Goal: Information Seeking & Learning: Learn about a topic

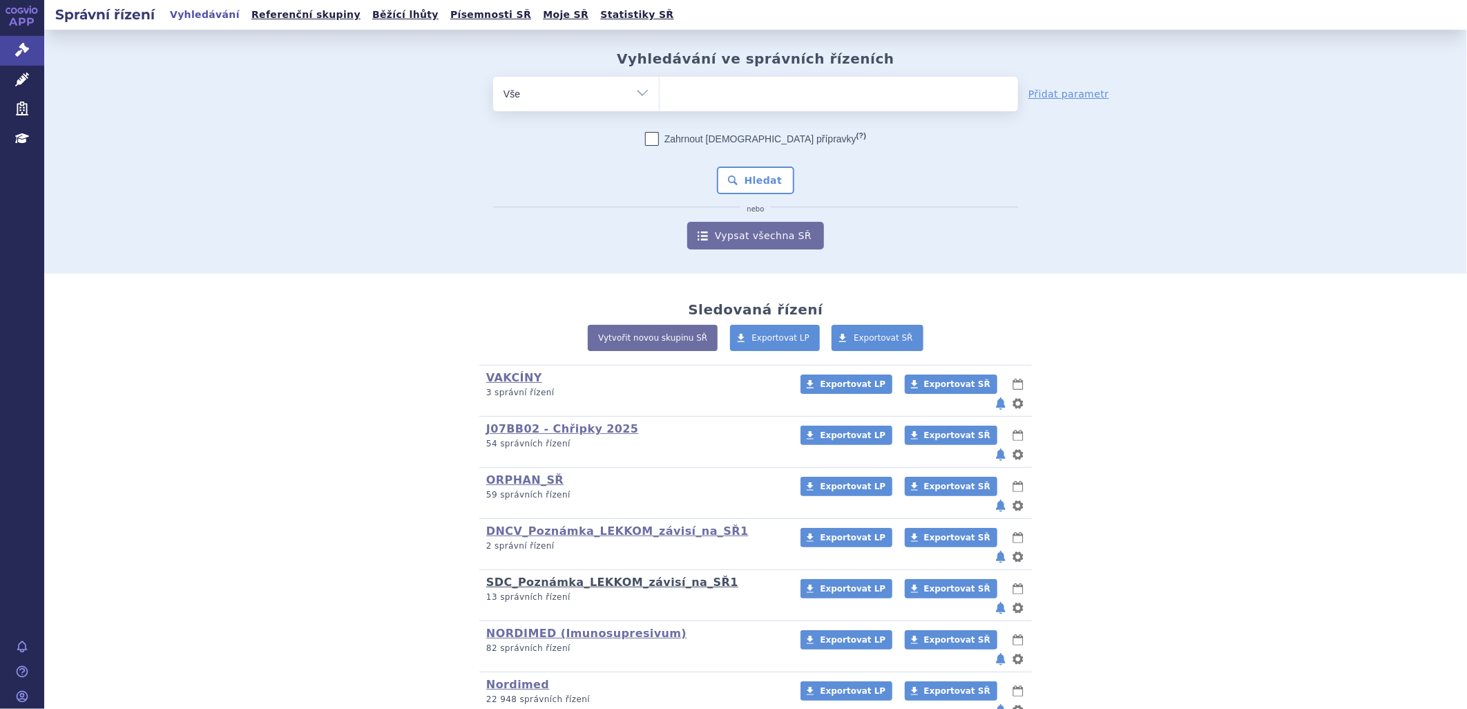
click at [591, 576] on link "SDC_Poznámka_LEKKOM_závisí_na_SŘ1" at bounding box center [612, 582] width 252 height 13
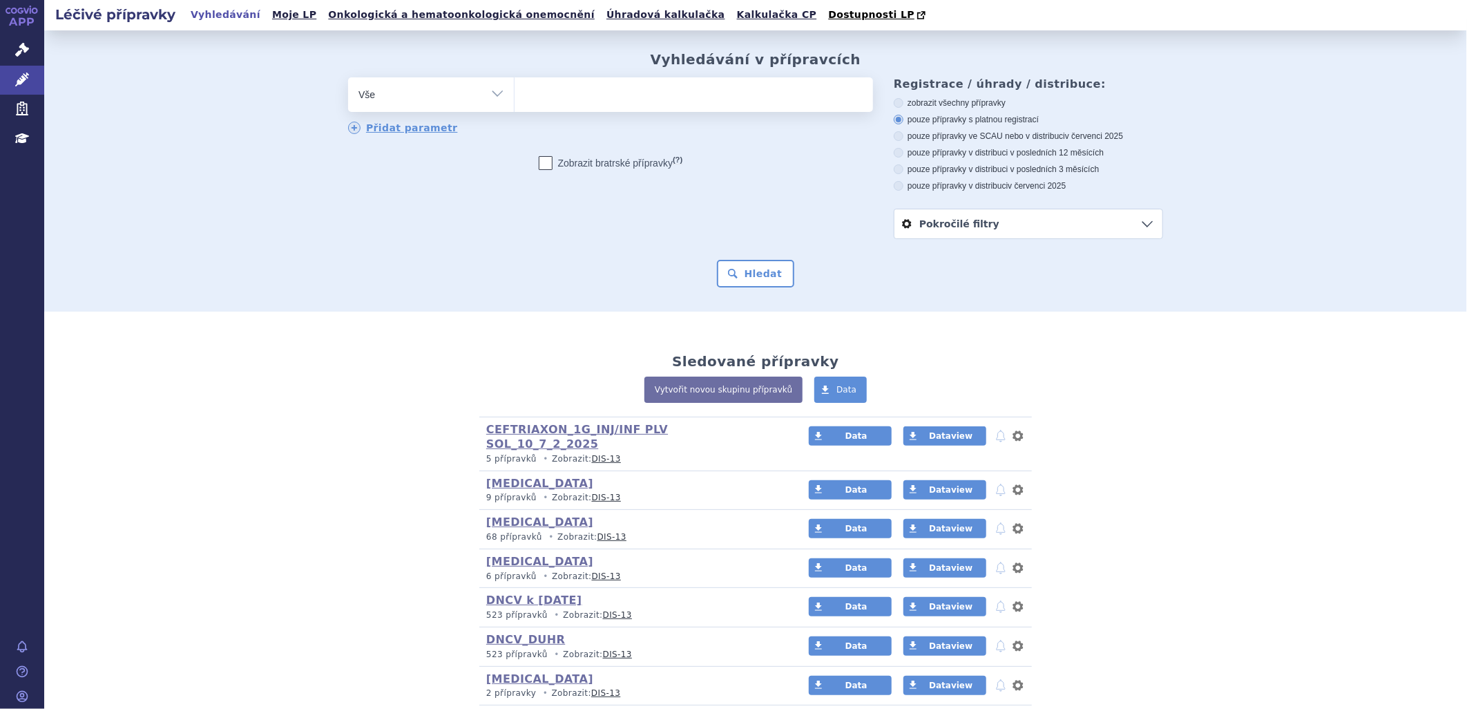
click at [556, 97] on ul at bounding box center [694, 91] width 359 height 29
click at [515, 97] on select at bounding box center [514, 94] width 1 height 35
type input "RE"
type input "RET"
type input "RETSE"
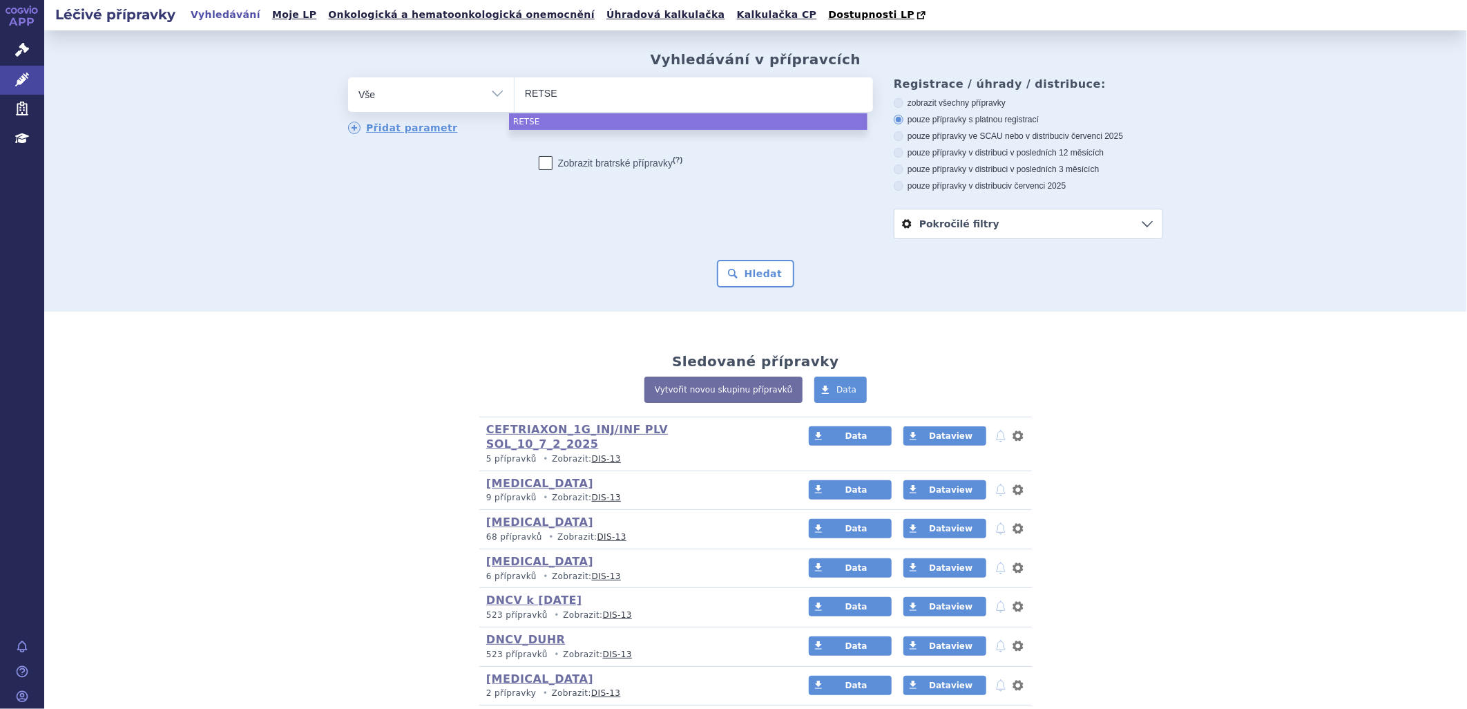
type input "RETSEV"
type input "RETSEVM"
type input "RETSEVMO"
select select "RETSEVMO"
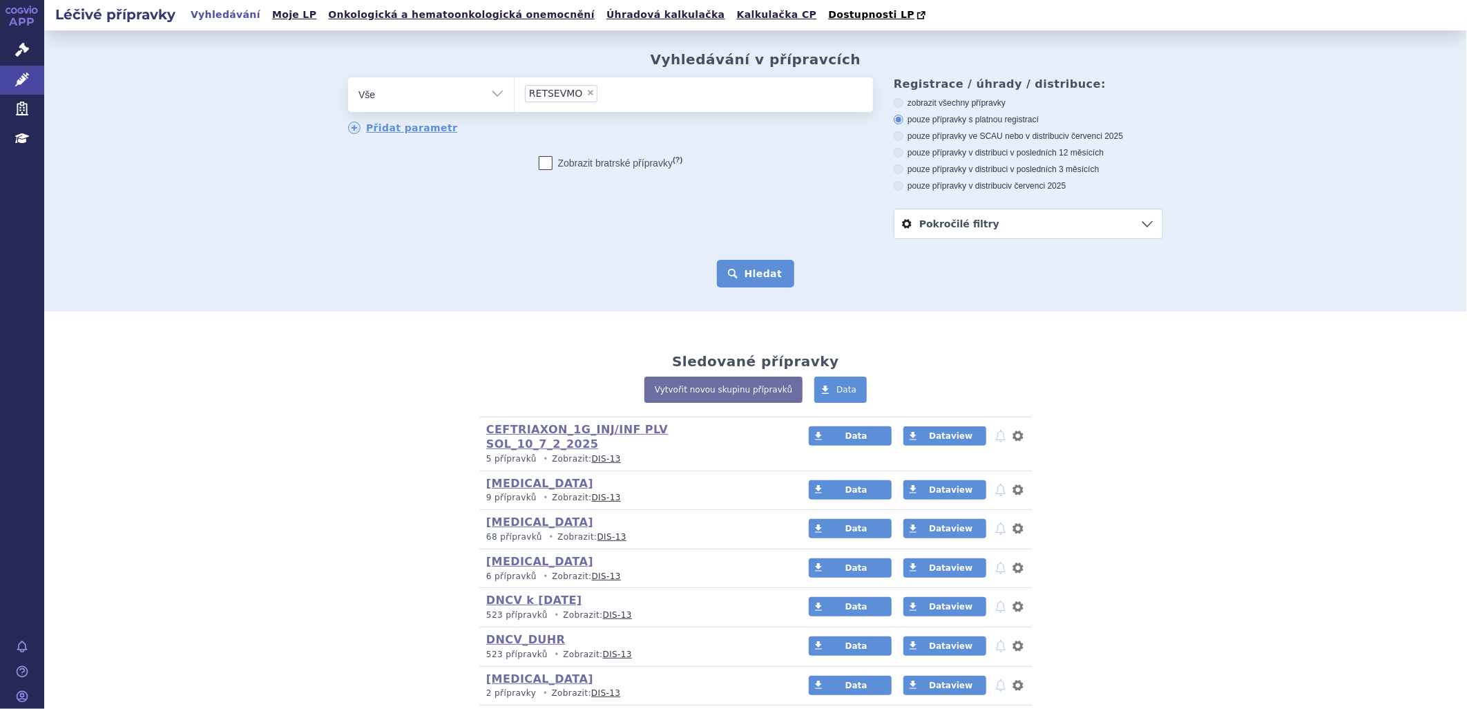
click at [767, 283] on button "Hledat" at bounding box center [756, 274] width 78 height 28
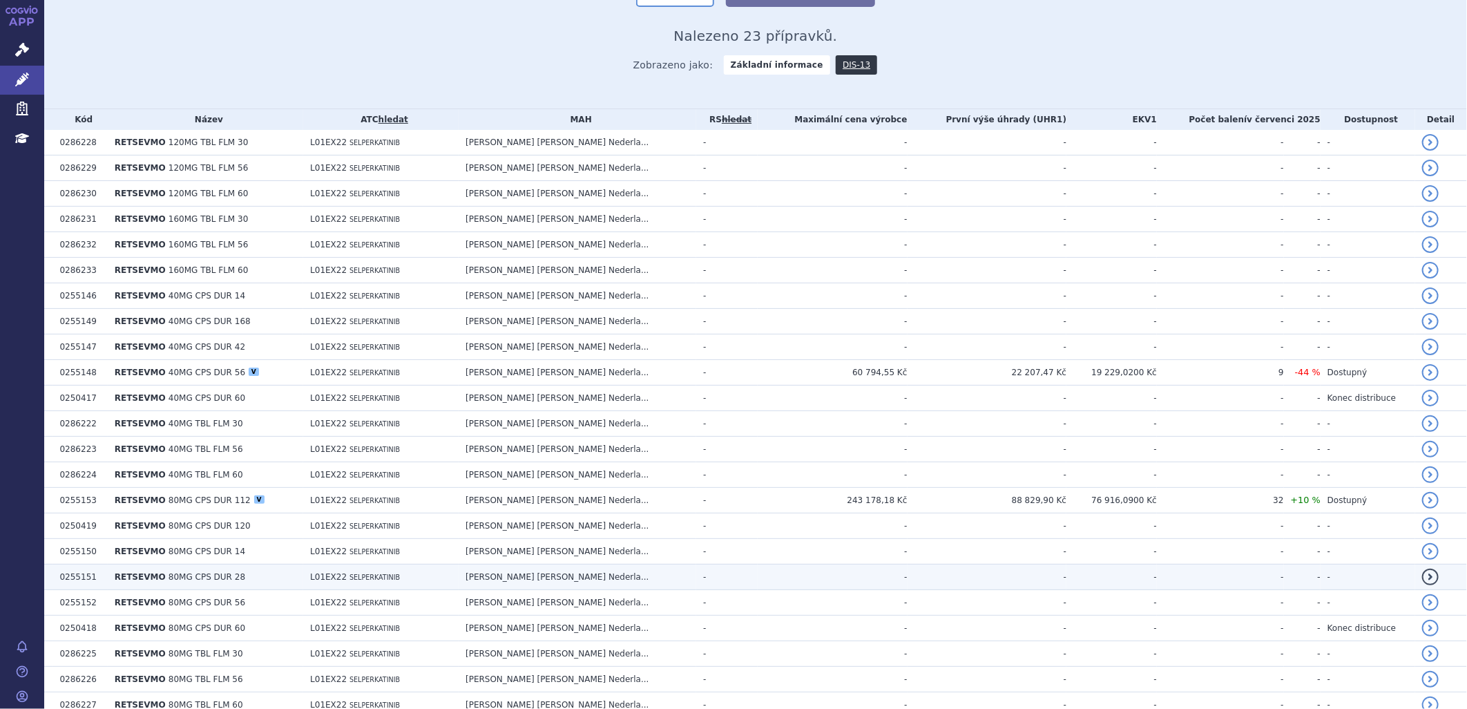
scroll to position [307, 0]
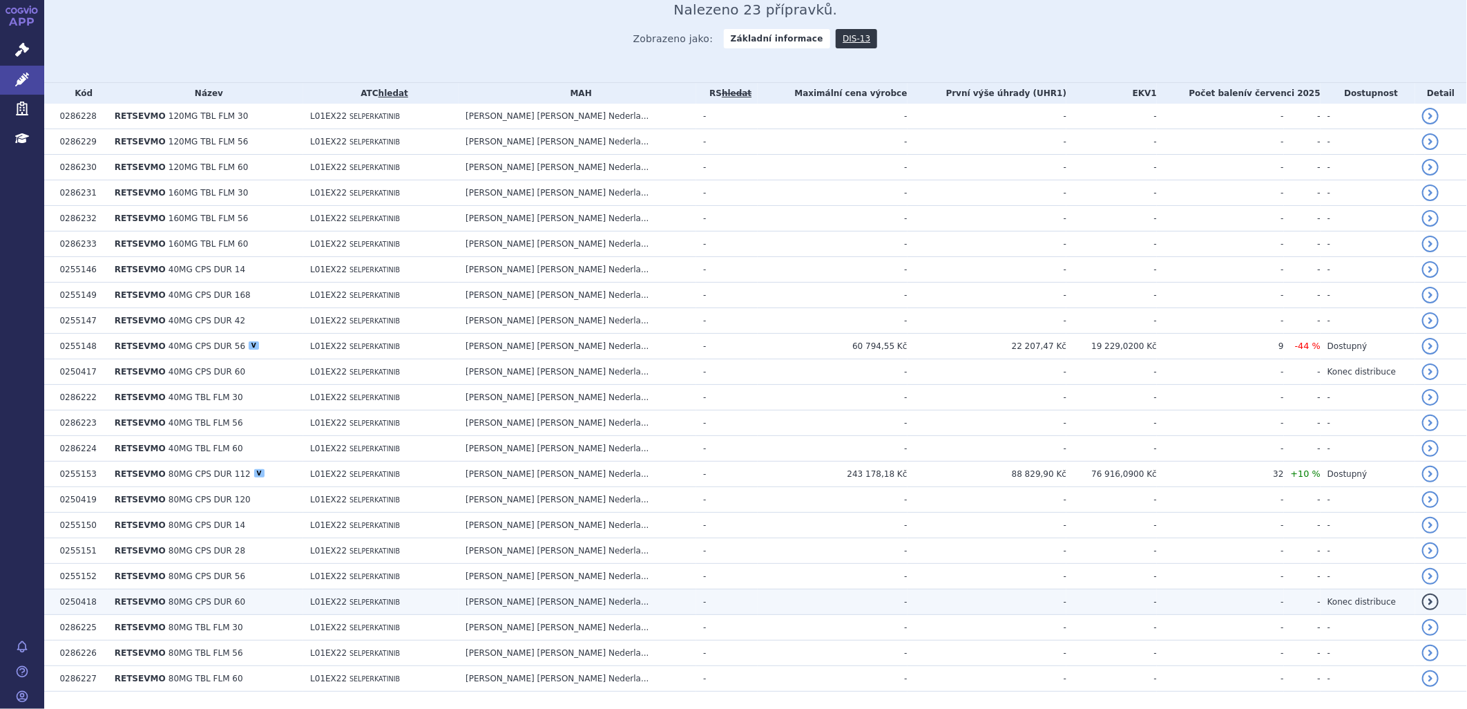
click at [94, 604] on td "0250418" at bounding box center [80, 602] width 55 height 26
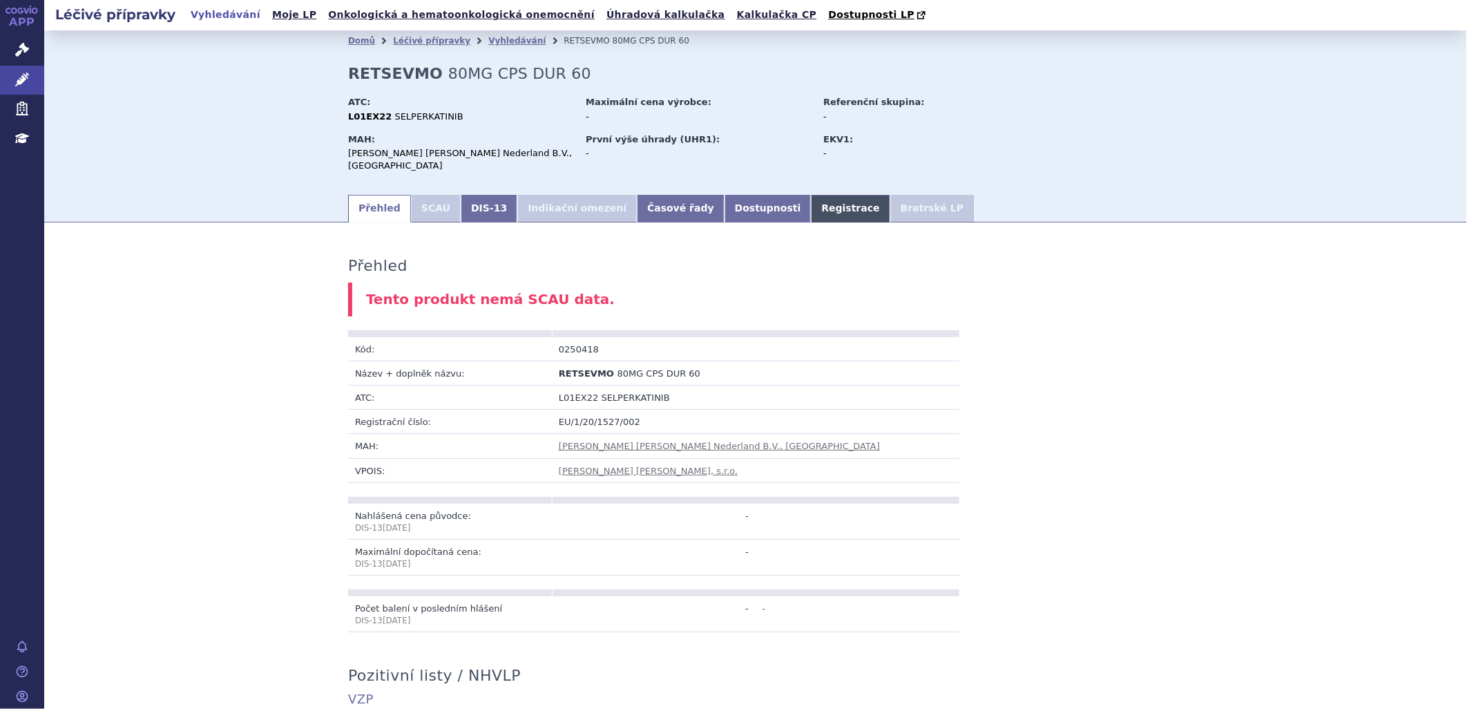
click at [811, 195] on link "Registrace" at bounding box center [850, 209] width 79 height 28
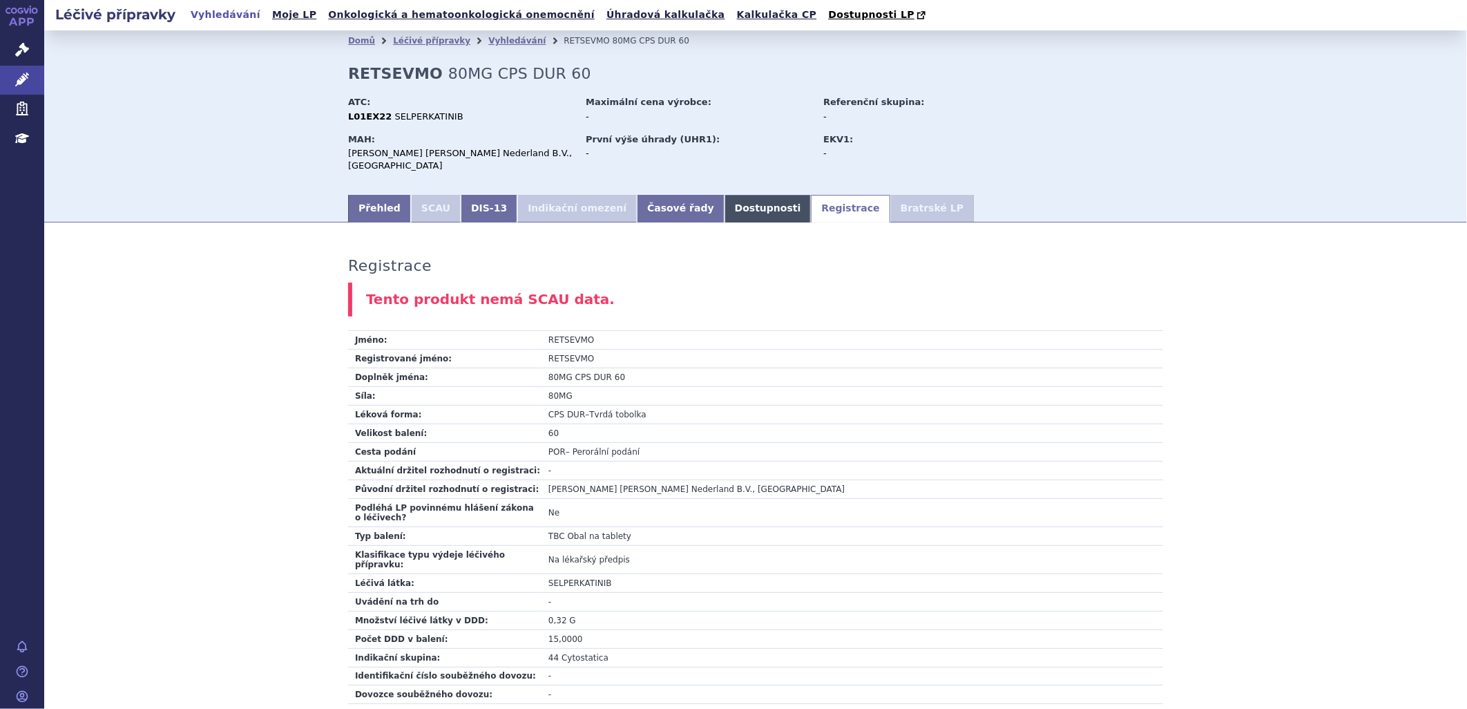
click at [725, 198] on link "Dostupnosti" at bounding box center [768, 209] width 87 height 28
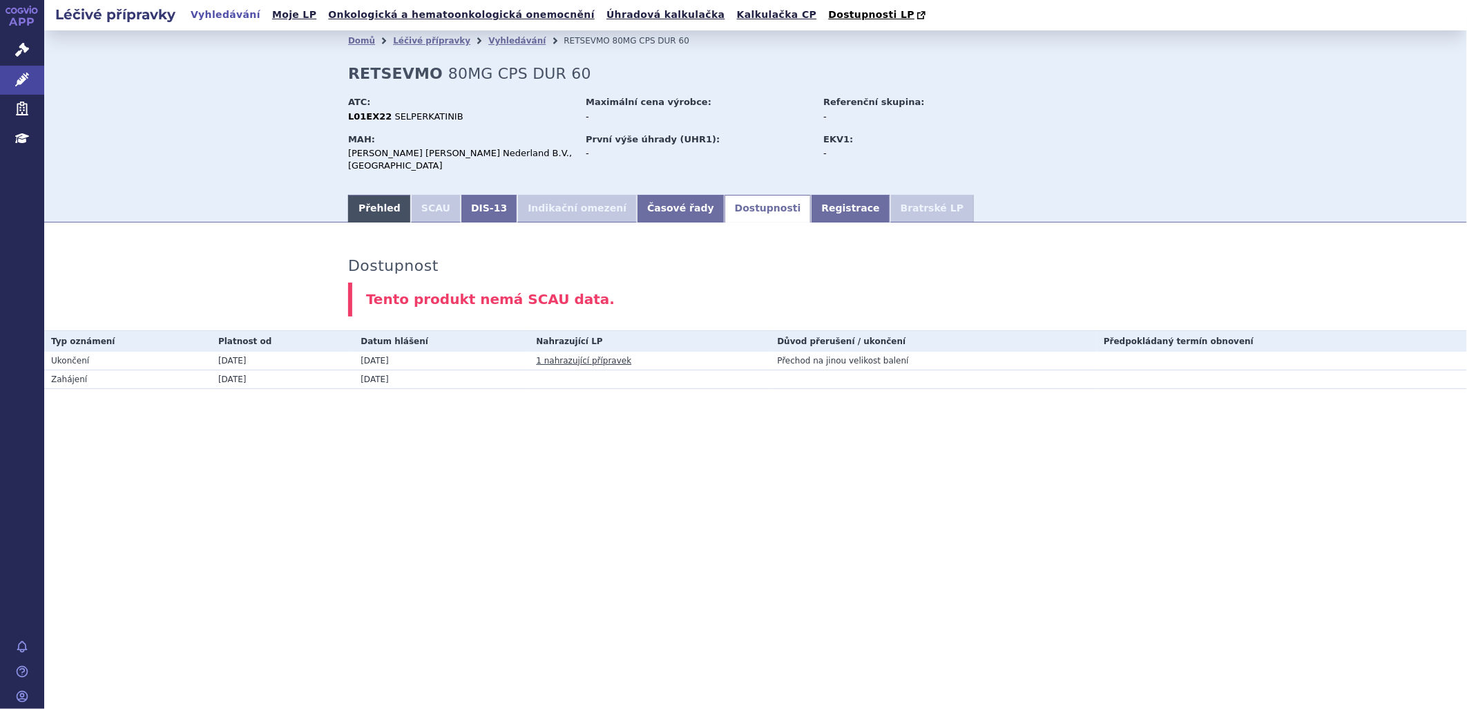
click at [362, 198] on link "Přehled" at bounding box center [379, 209] width 63 height 28
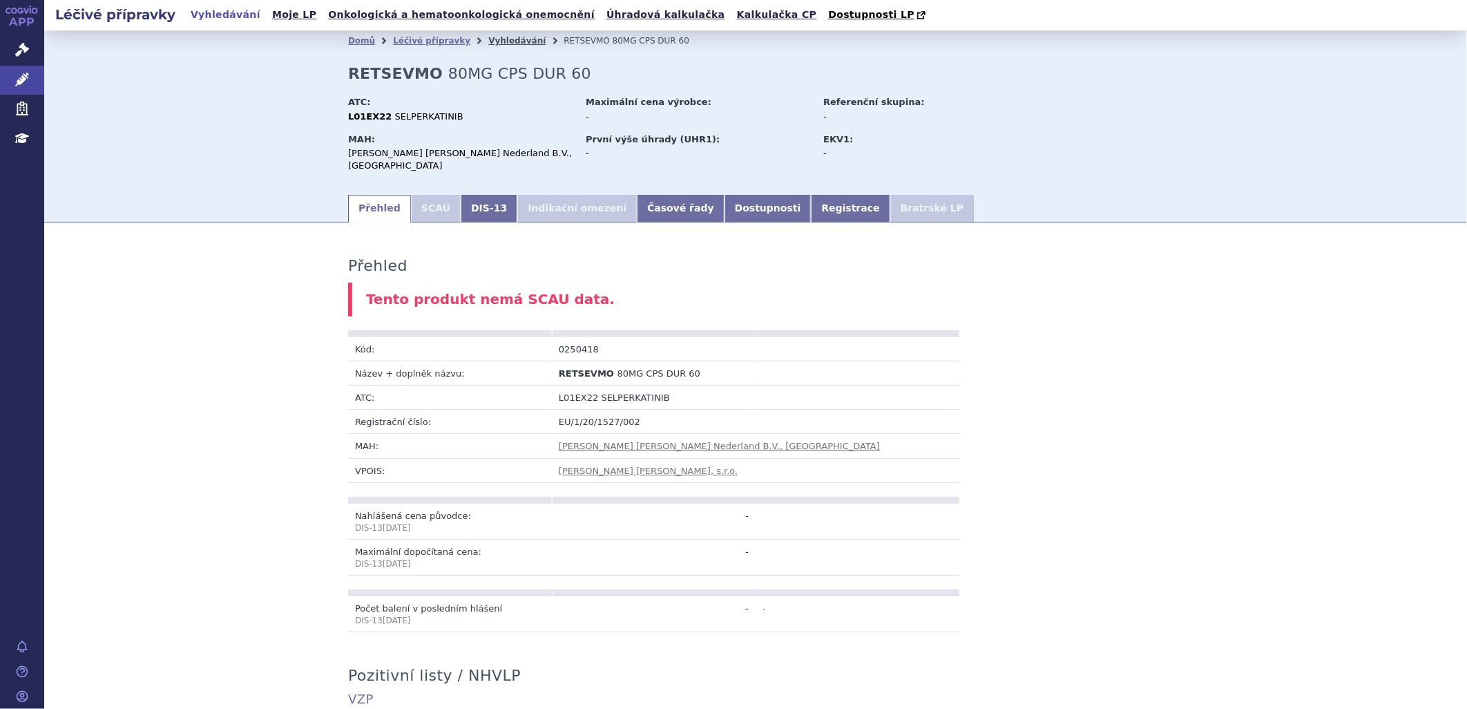
click at [488, 39] on link "Vyhledávání" at bounding box center [516, 41] width 57 height 10
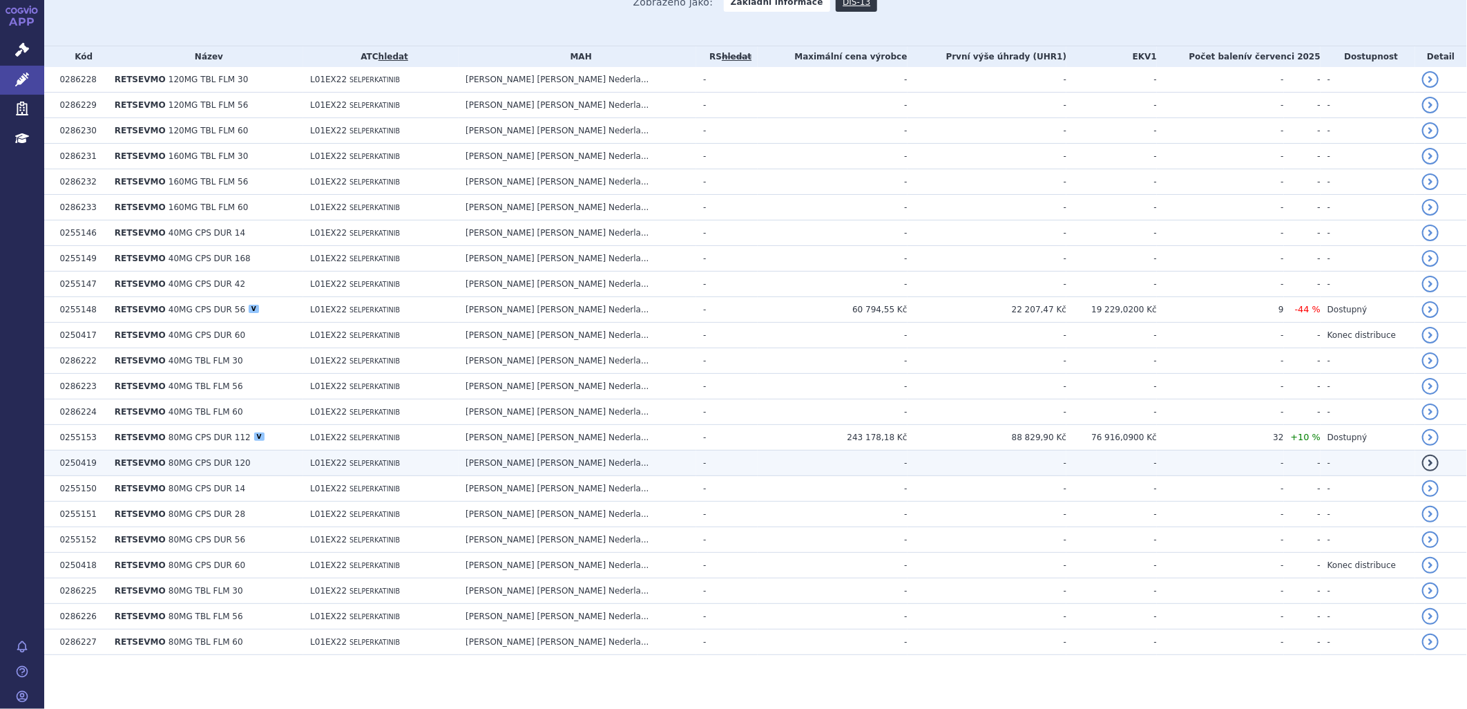
scroll to position [347, 0]
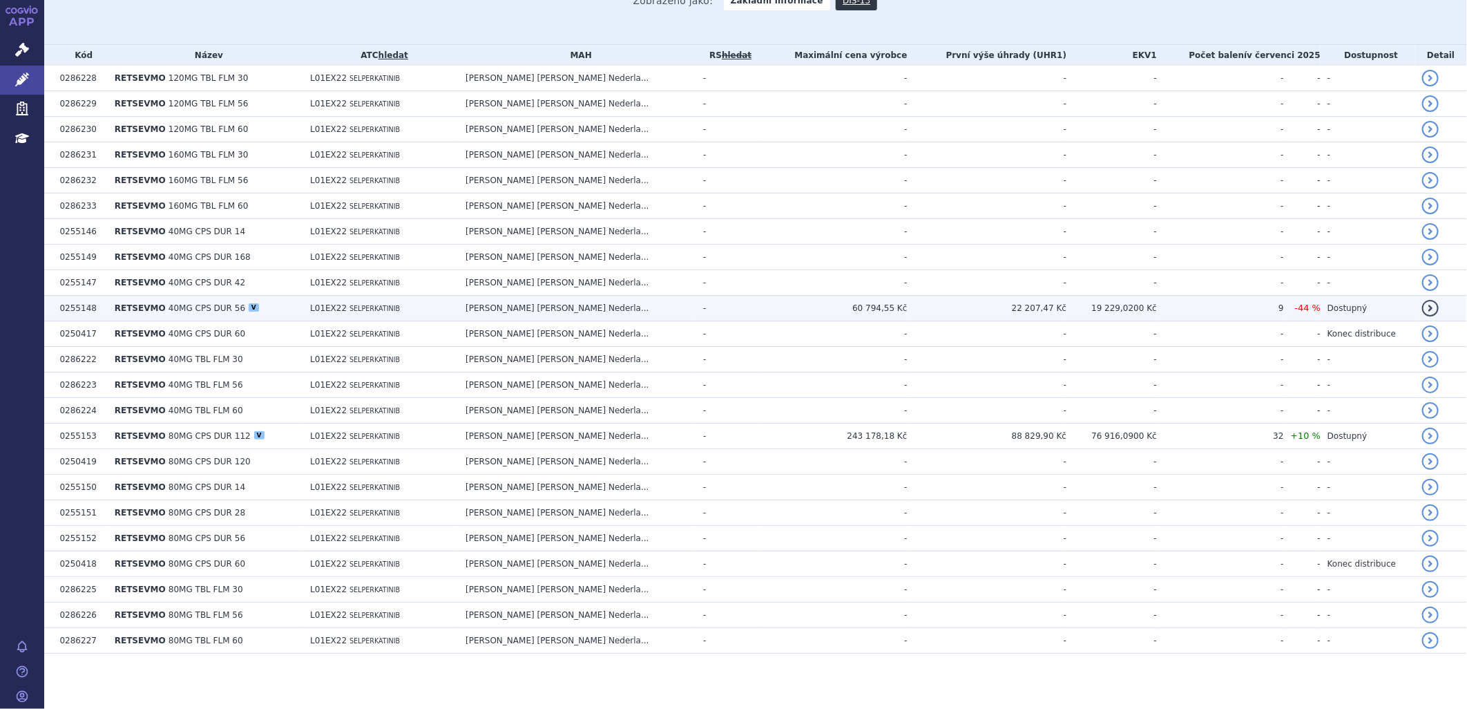
click at [106, 304] on td "0255148" at bounding box center [80, 309] width 55 height 26
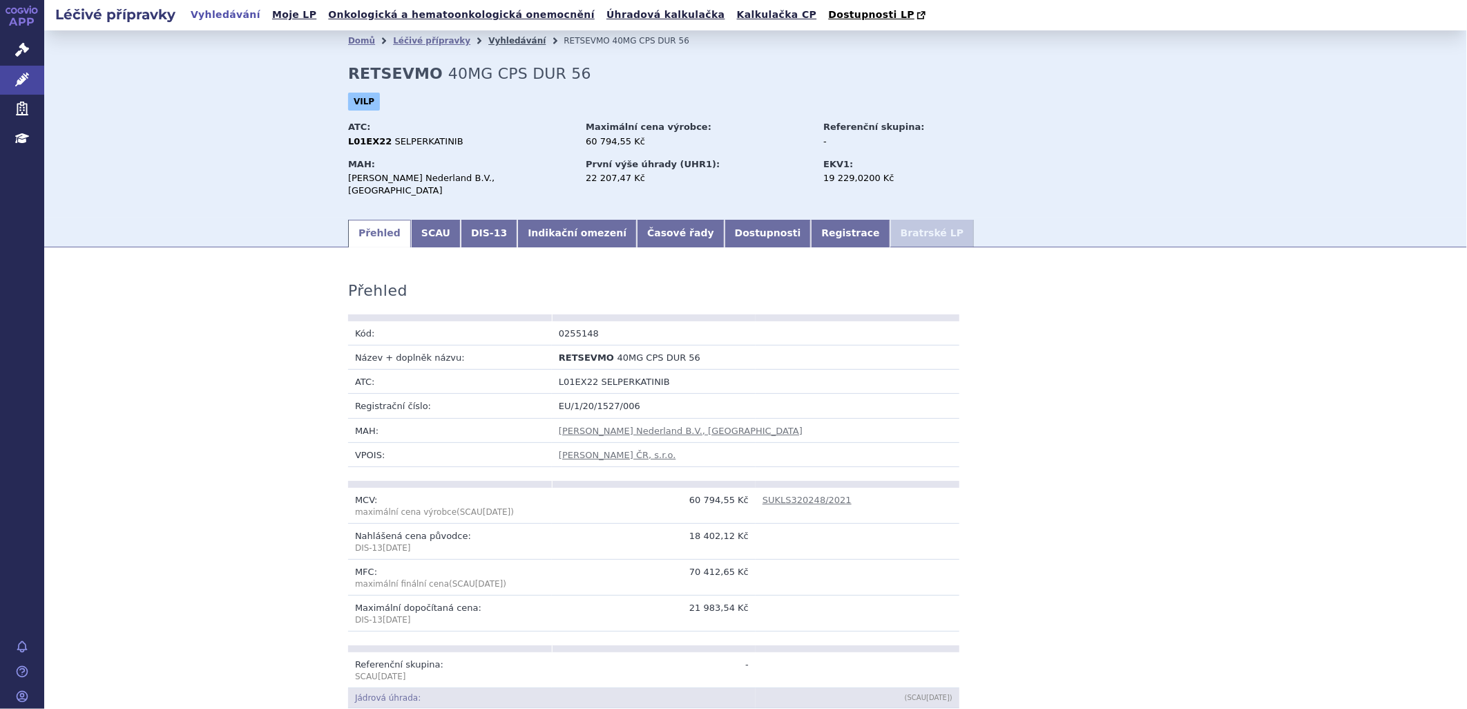
click at [493, 41] on link "Vyhledávání" at bounding box center [516, 41] width 57 height 10
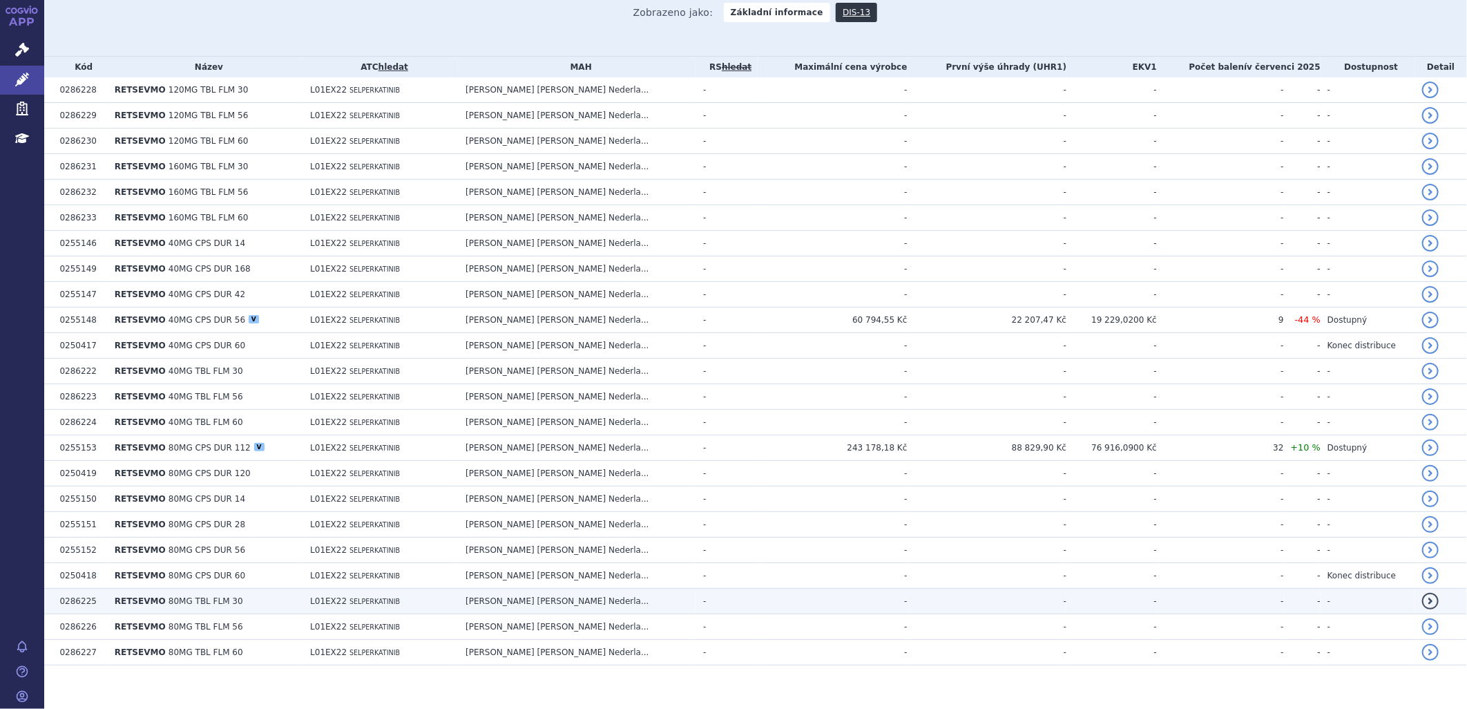
scroll to position [347, 0]
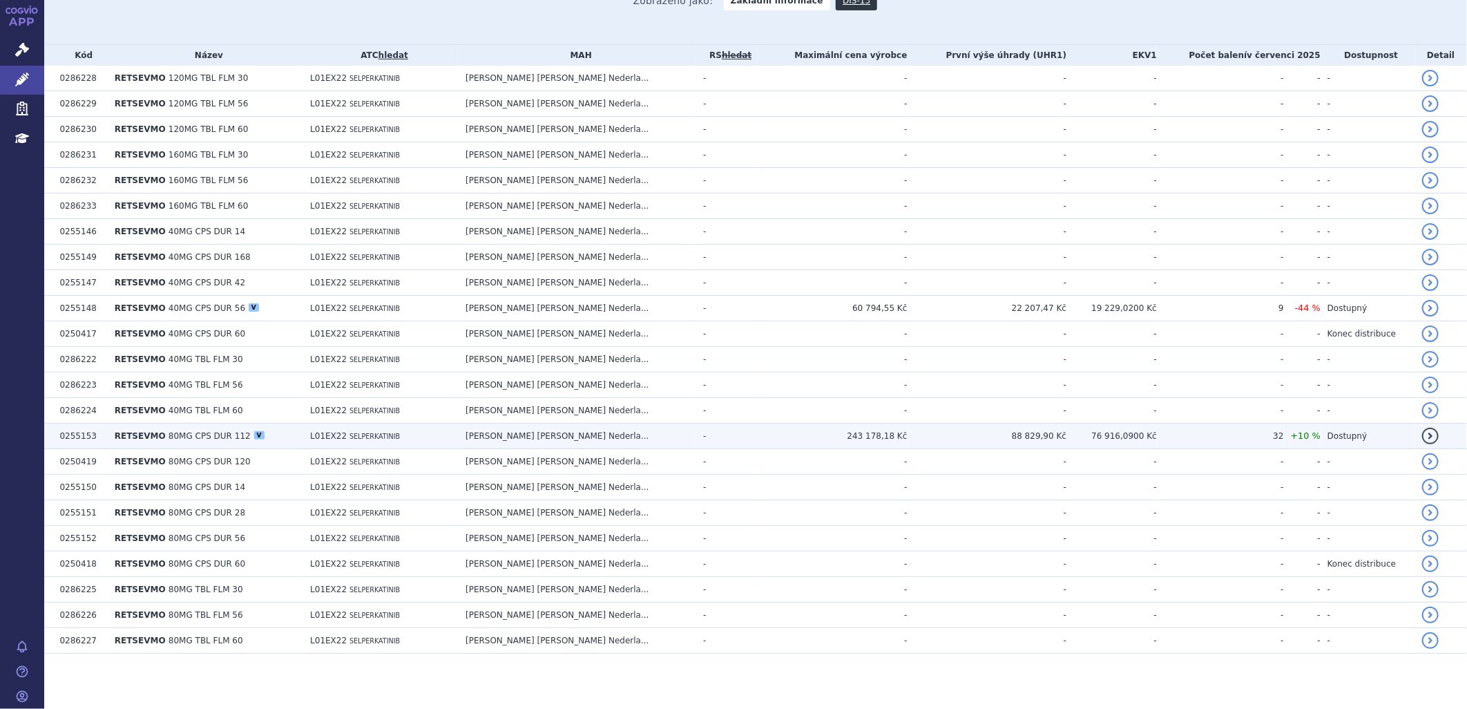
click at [151, 435] on span "RETSEVMO" at bounding box center [140, 436] width 51 height 10
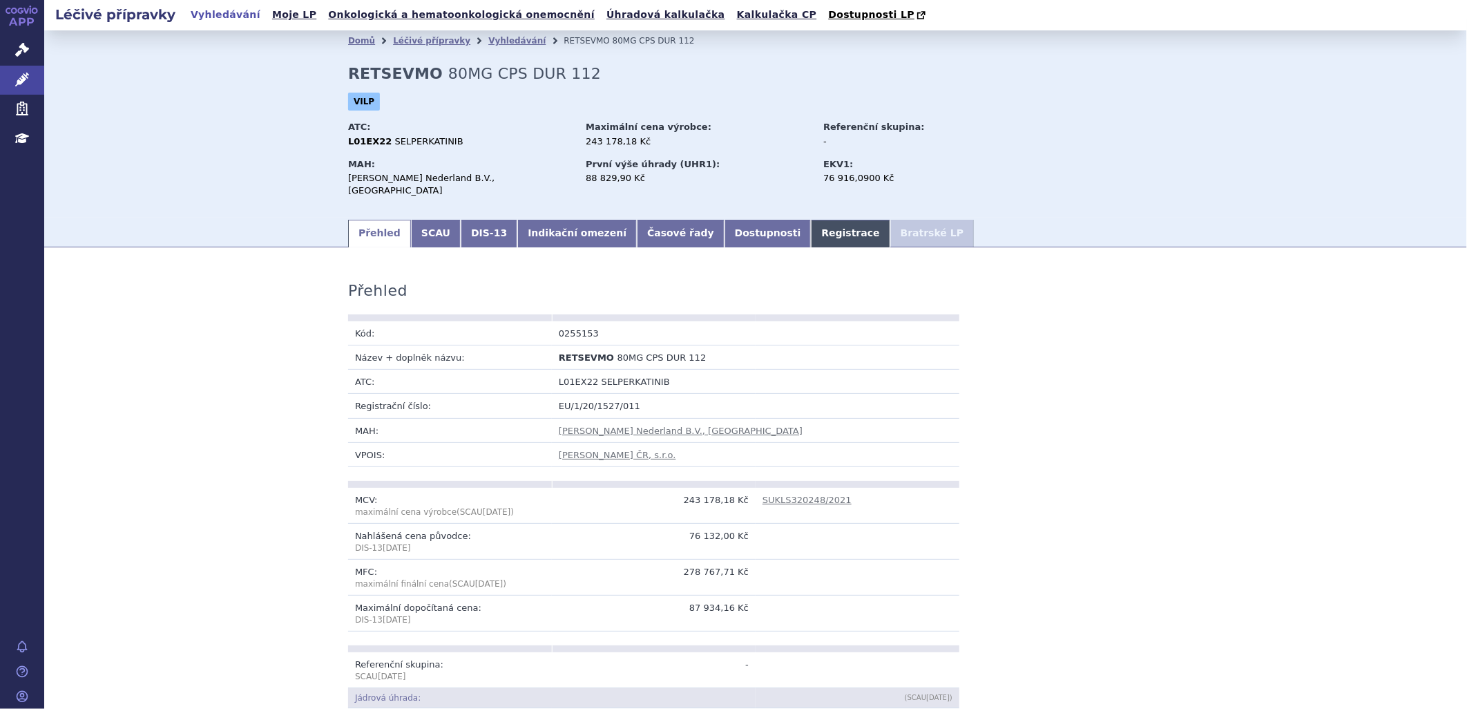
click at [811, 225] on link "Registrace" at bounding box center [850, 234] width 79 height 28
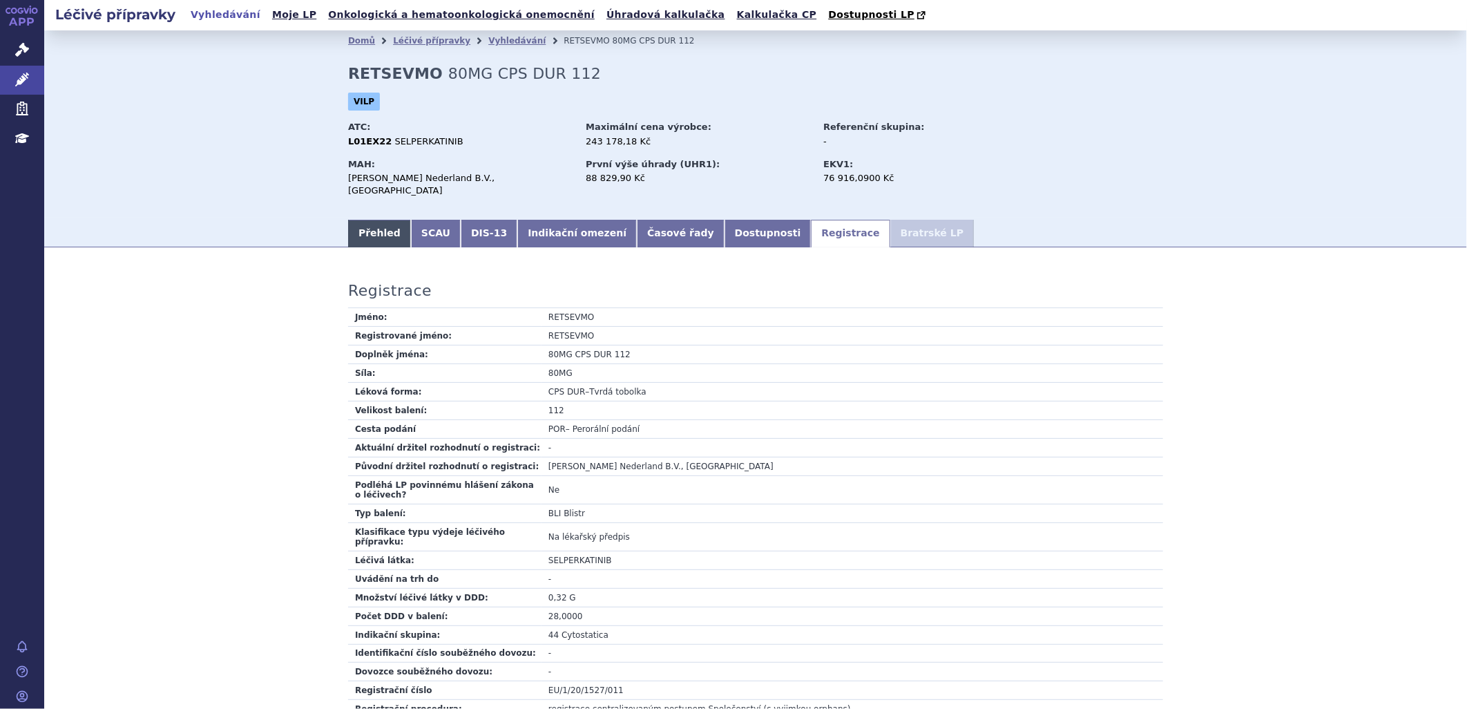
click at [364, 220] on link "Přehled" at bounding box center [379, 234] width 63 height 28
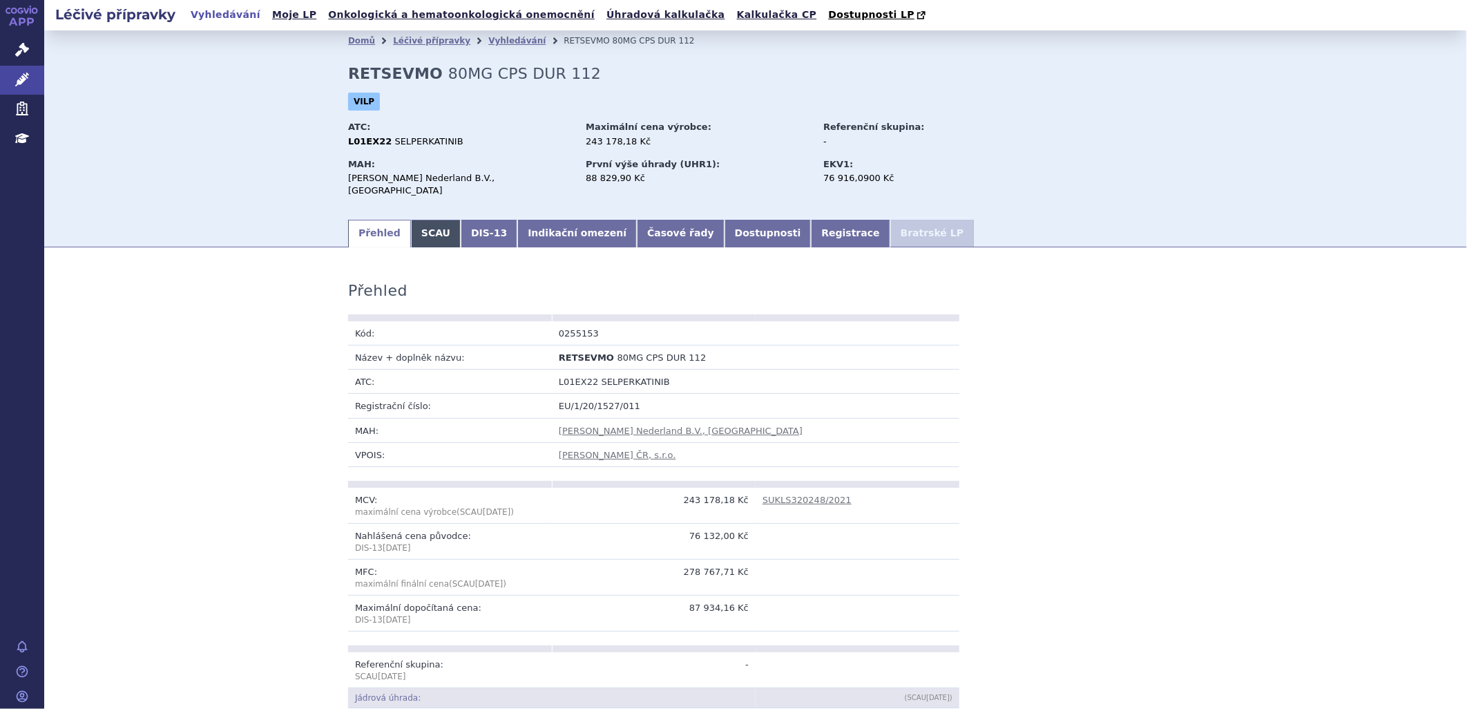
click at [412, 220] on link "SCAU" at bounding box center [436, 234] width 50 height 28
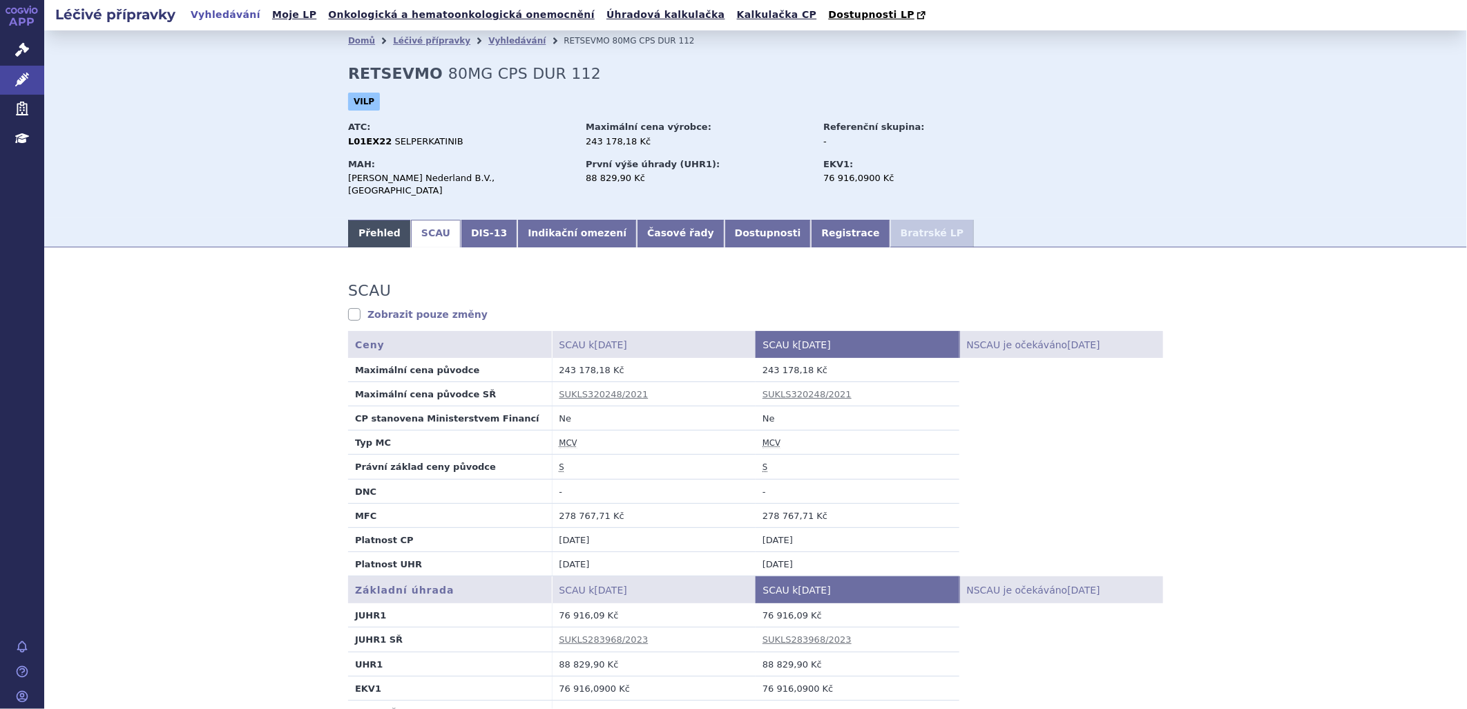
click at [349, 220] on link "Přehled" at bounding box center [379, 234] width 63 height 28
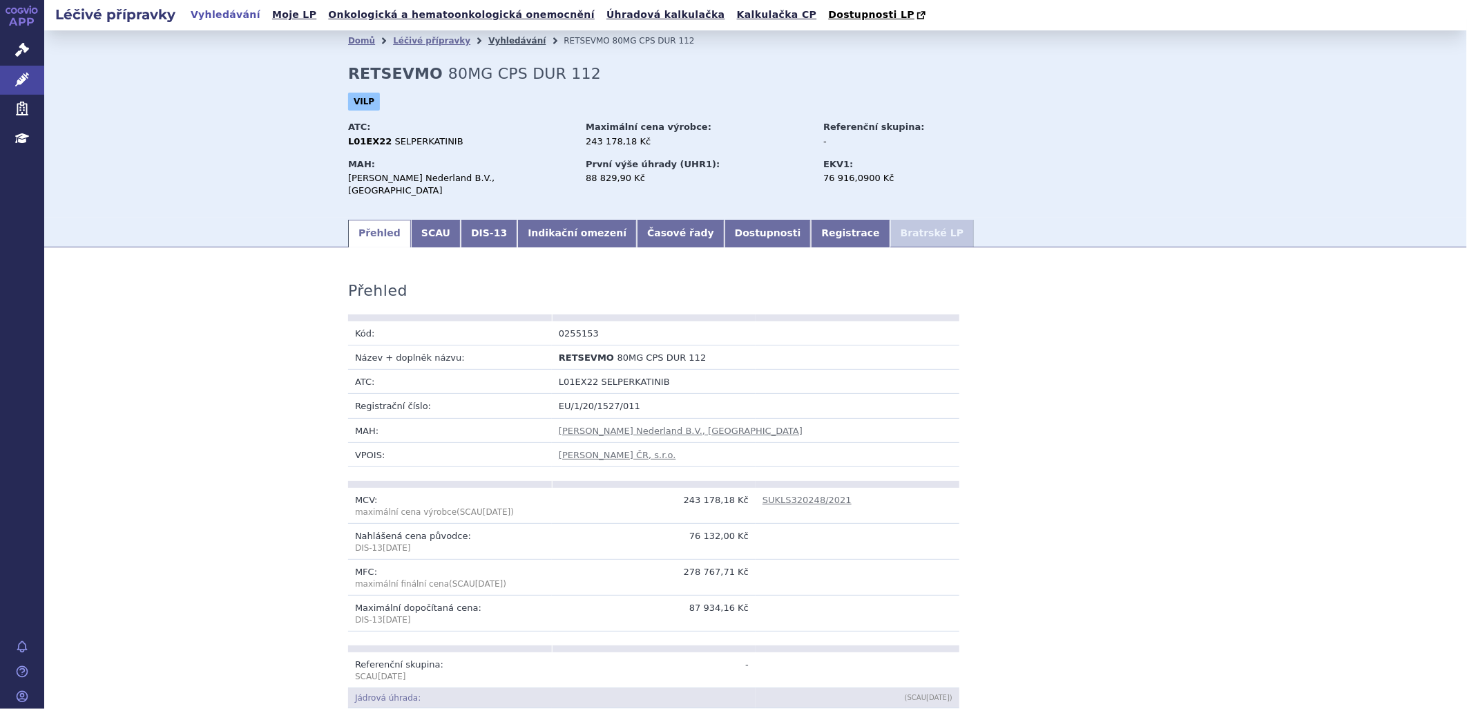
click at [488, 40] on link "Vyhledávání" at bounding box center [516, 41] width 57 height 10
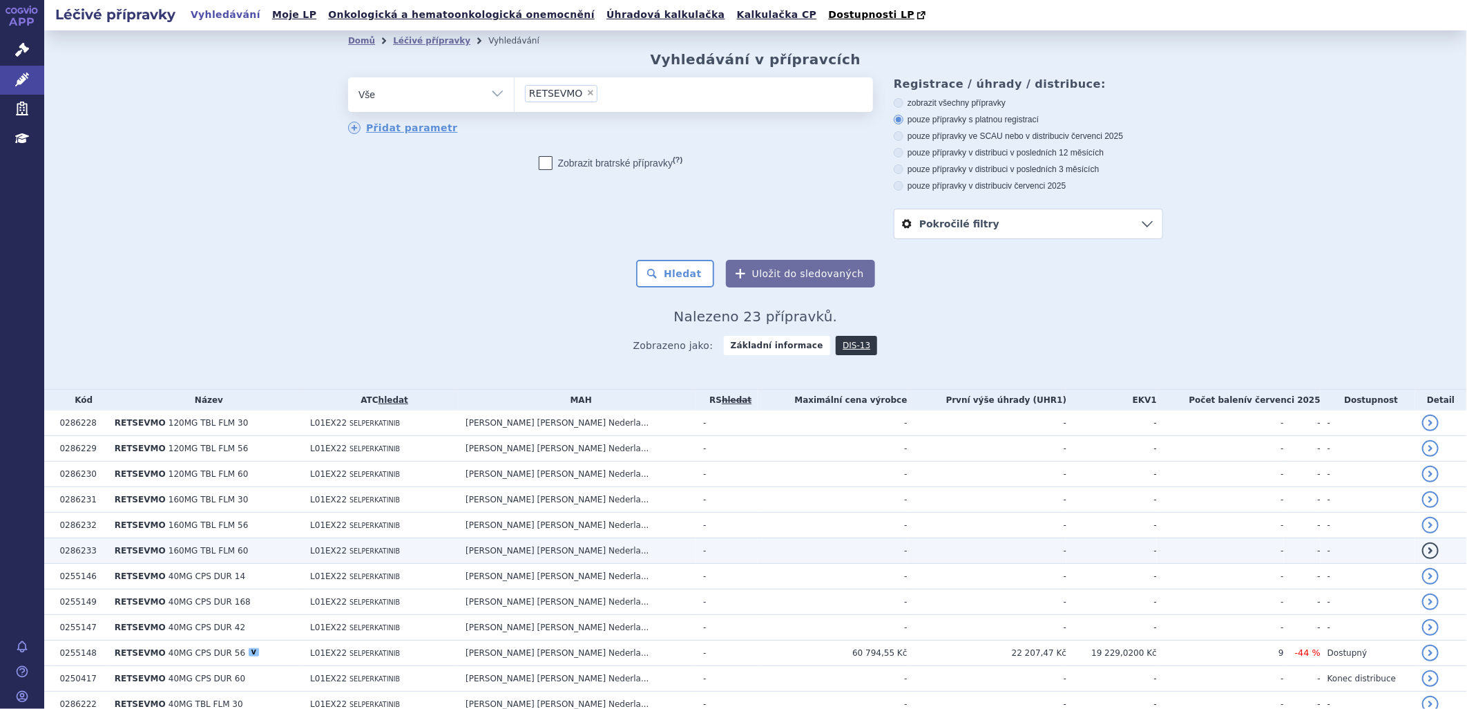
click at [195, 550] on span "160MG TBL FLM 60" at bounding box center [208, 551] width 79 height 10
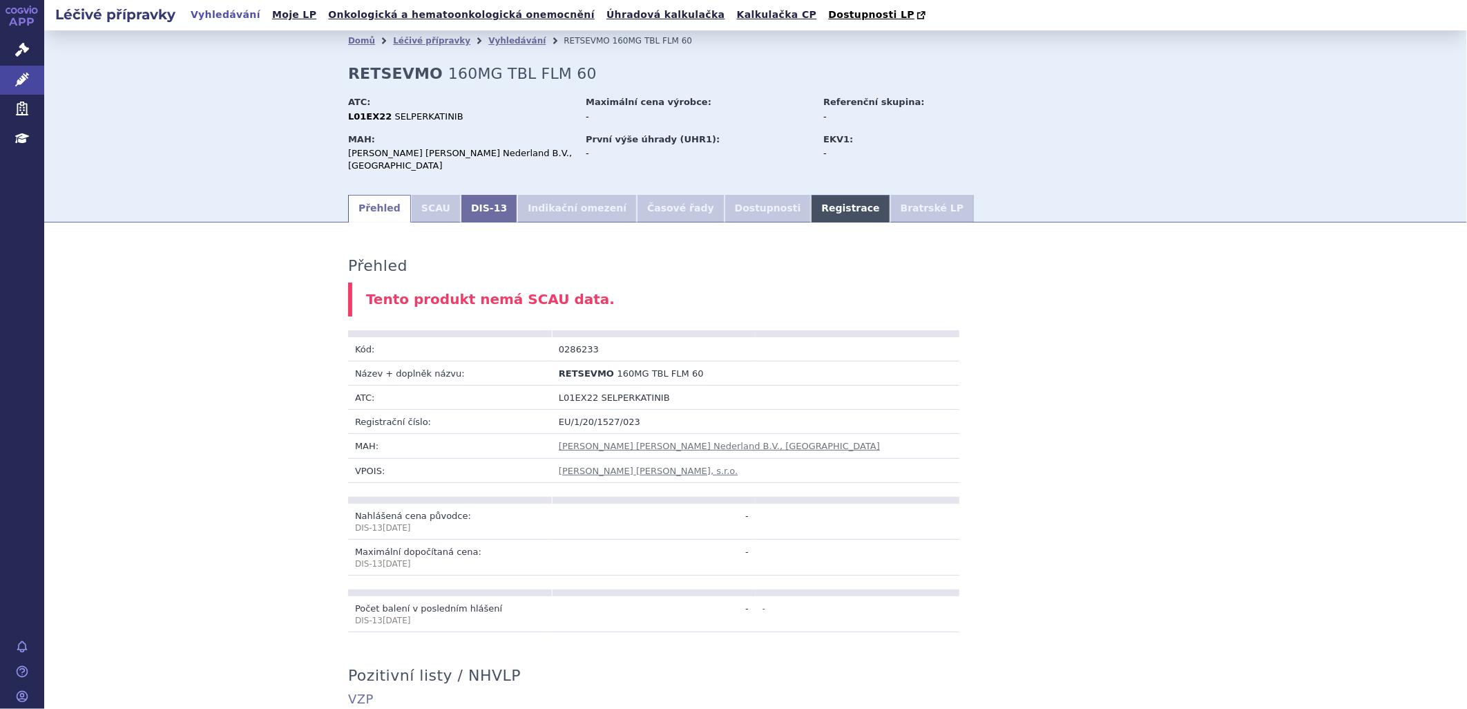
click at [811, 201] on link "Registrace" at bounding box center [850, 209] width 79 height 28
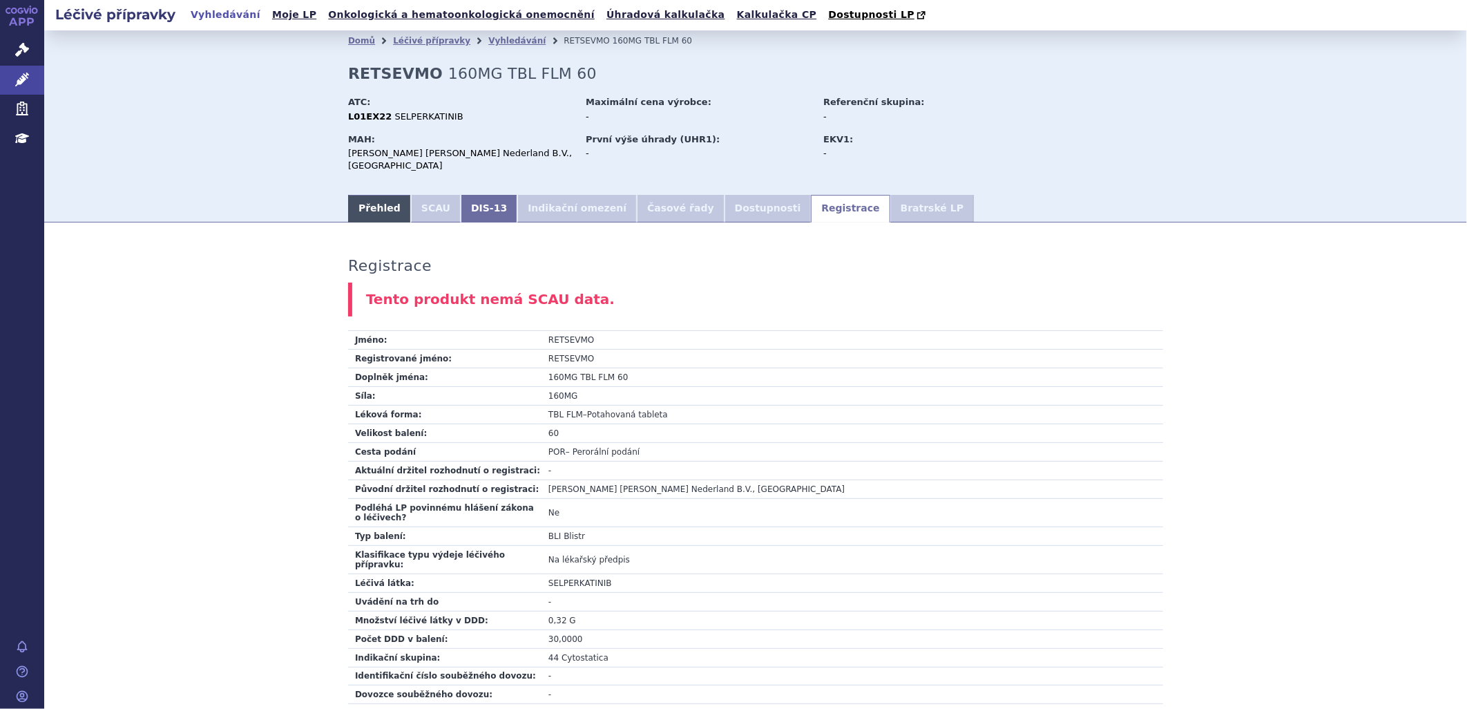
click at [368, 195] on link "Přehled" at bounding box center [379, 209] width 63 height 28
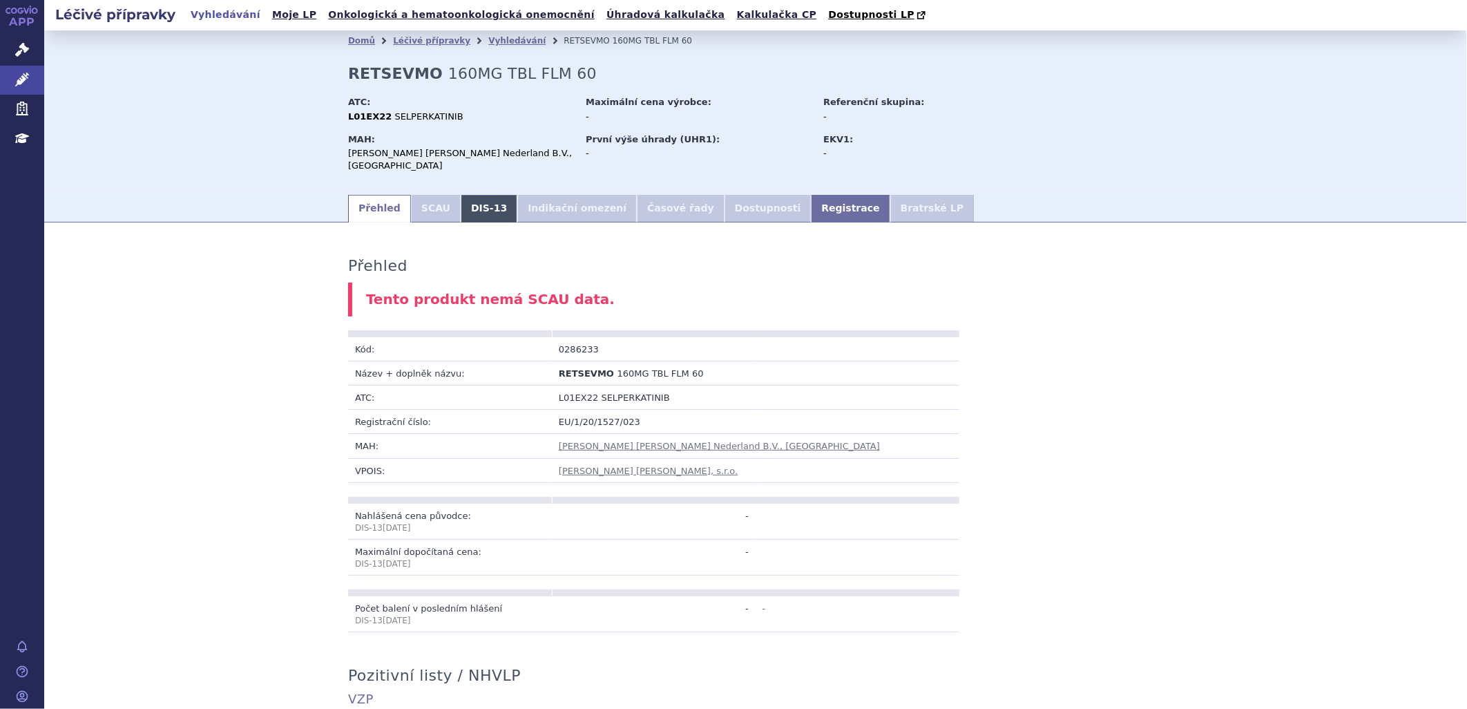
click at [464, 195] on link "DIS-13" at bounding box center [489, 209] width 57 height 28
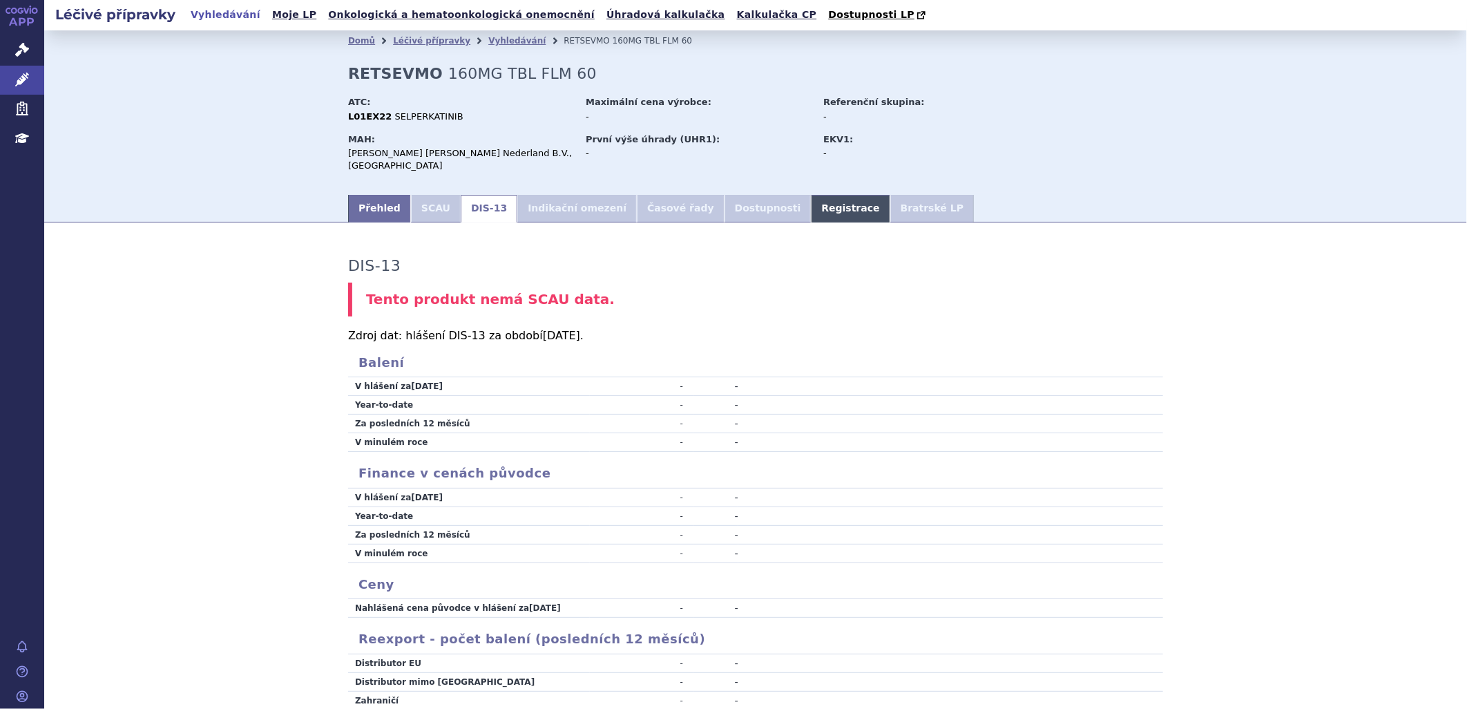
click at [811, 198] on link "Registrace" at bounding box center [850, 209] width 79 height 28
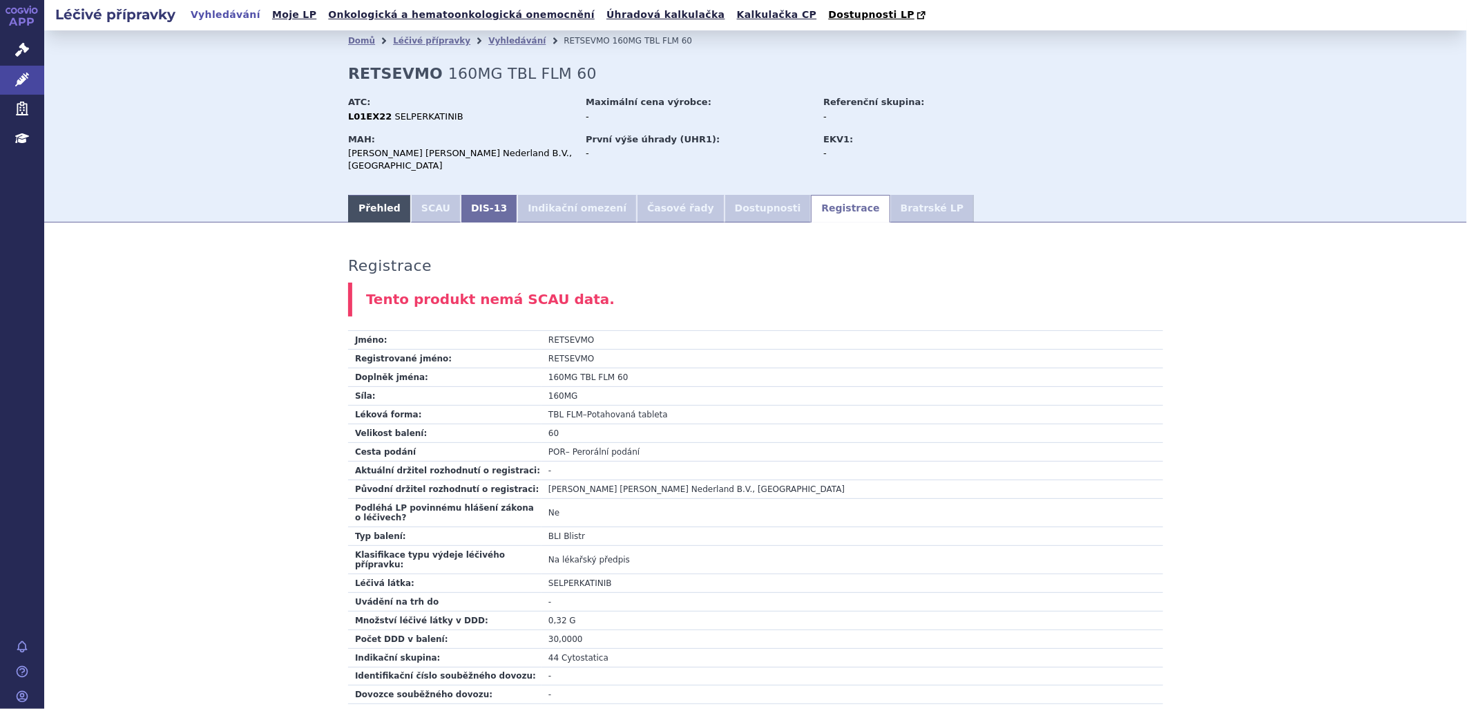
click at [363, 195] on link "Přehled" at bounding box center [379, 209] width 63 height 28
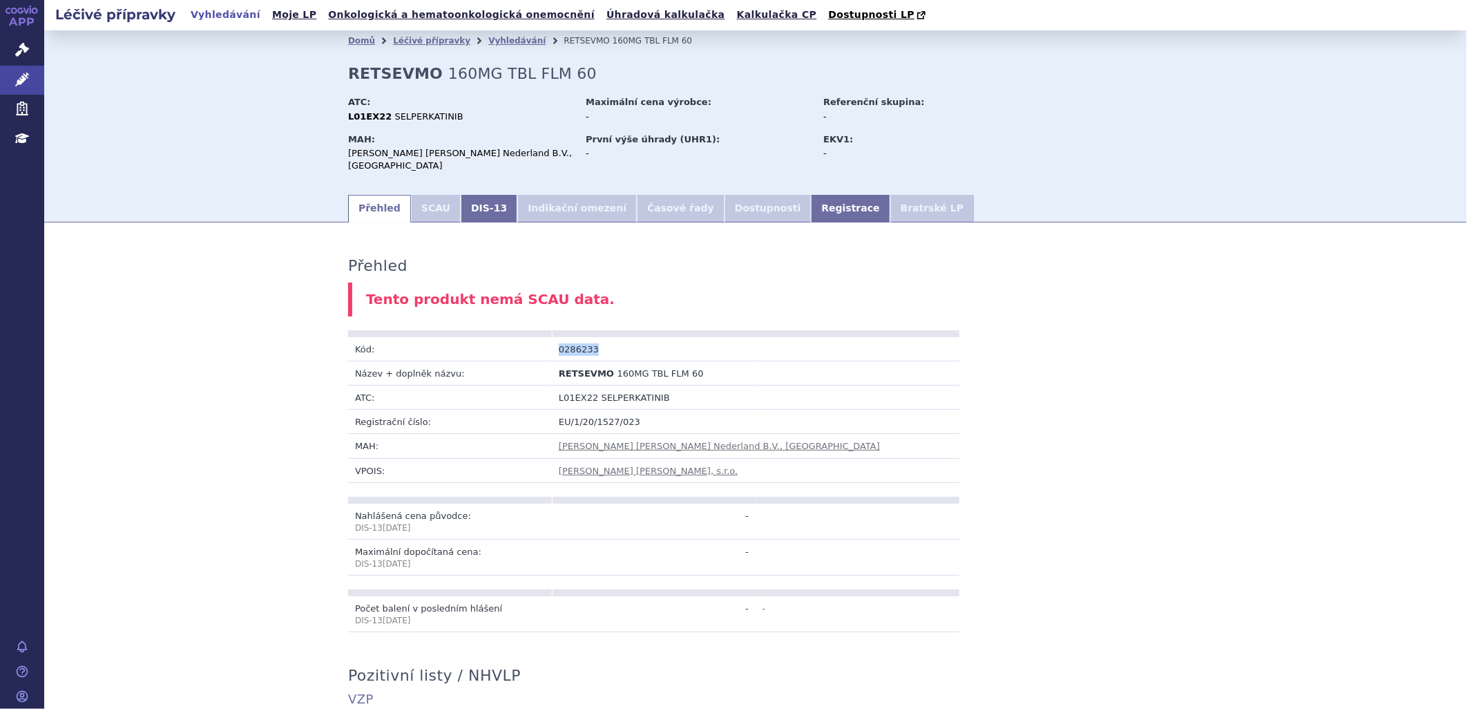
drag, startPoint x: 588, startPoint y: 336, endPoint x: 553, endPoint y: 336, distance: 35.2
click at [553, 337] on td "0286233" at bounding box center [654, 349] width 204 height 24
copy td "0286233"
click at [488, 46] on link "Vyhledávání" at bounding box center [516, 41] width 57 height 10
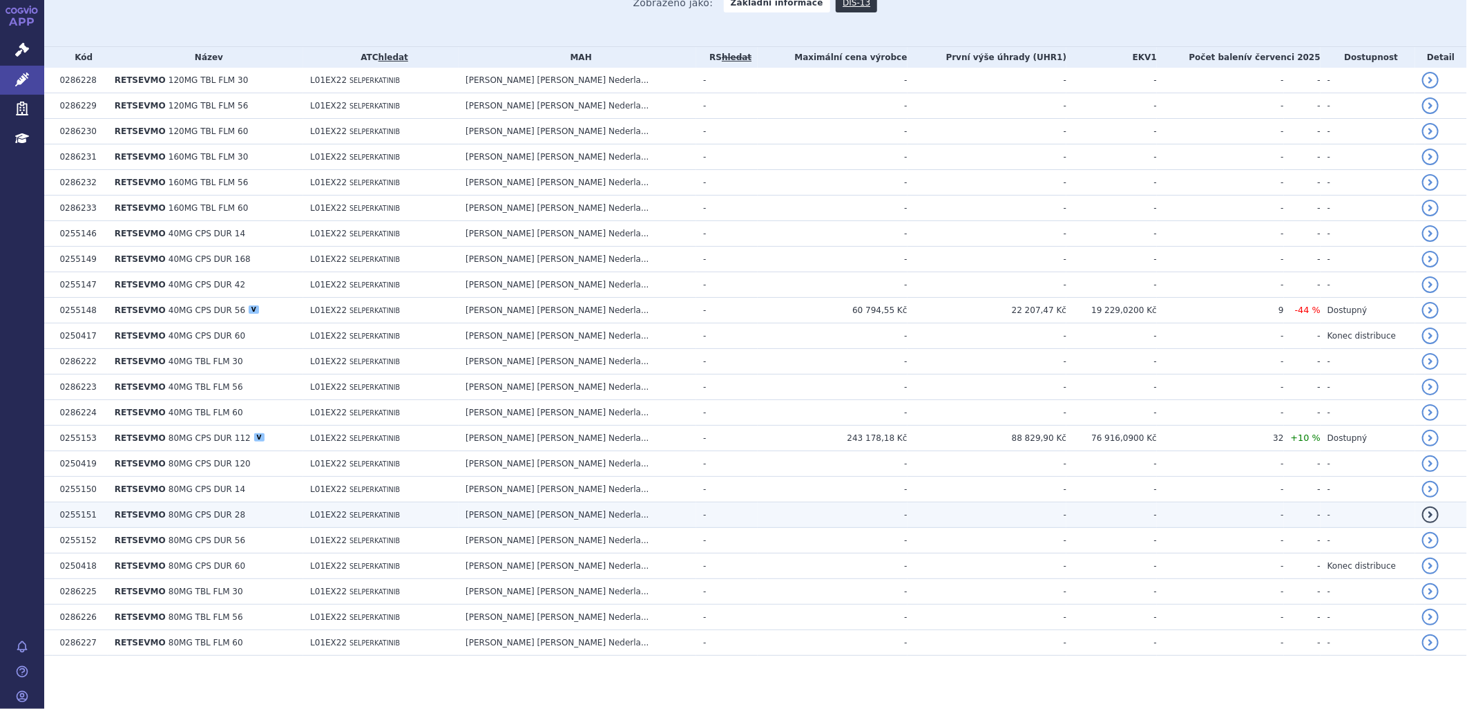
scroll to position [347, 0]
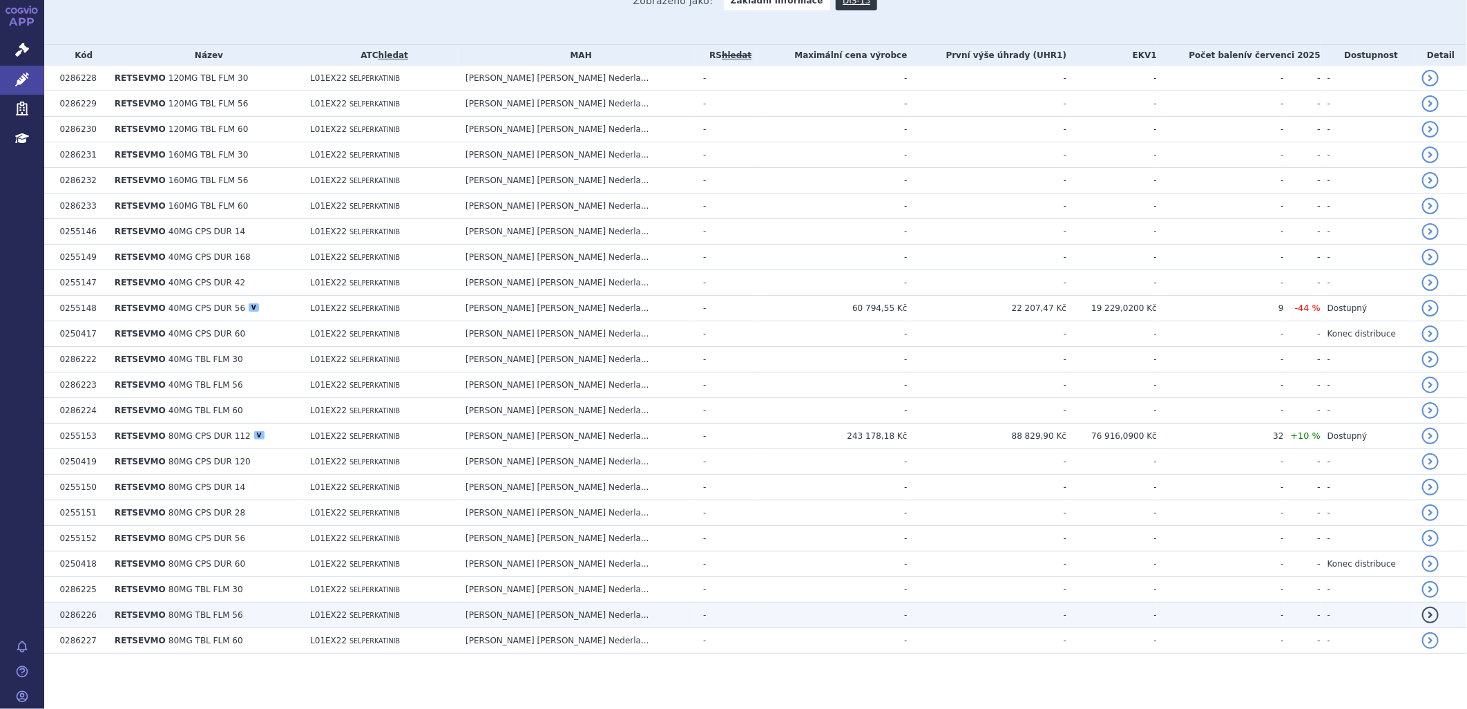
click at [95, 613] on td "0286226" at bounding box center [80, 615] width 55 height 26
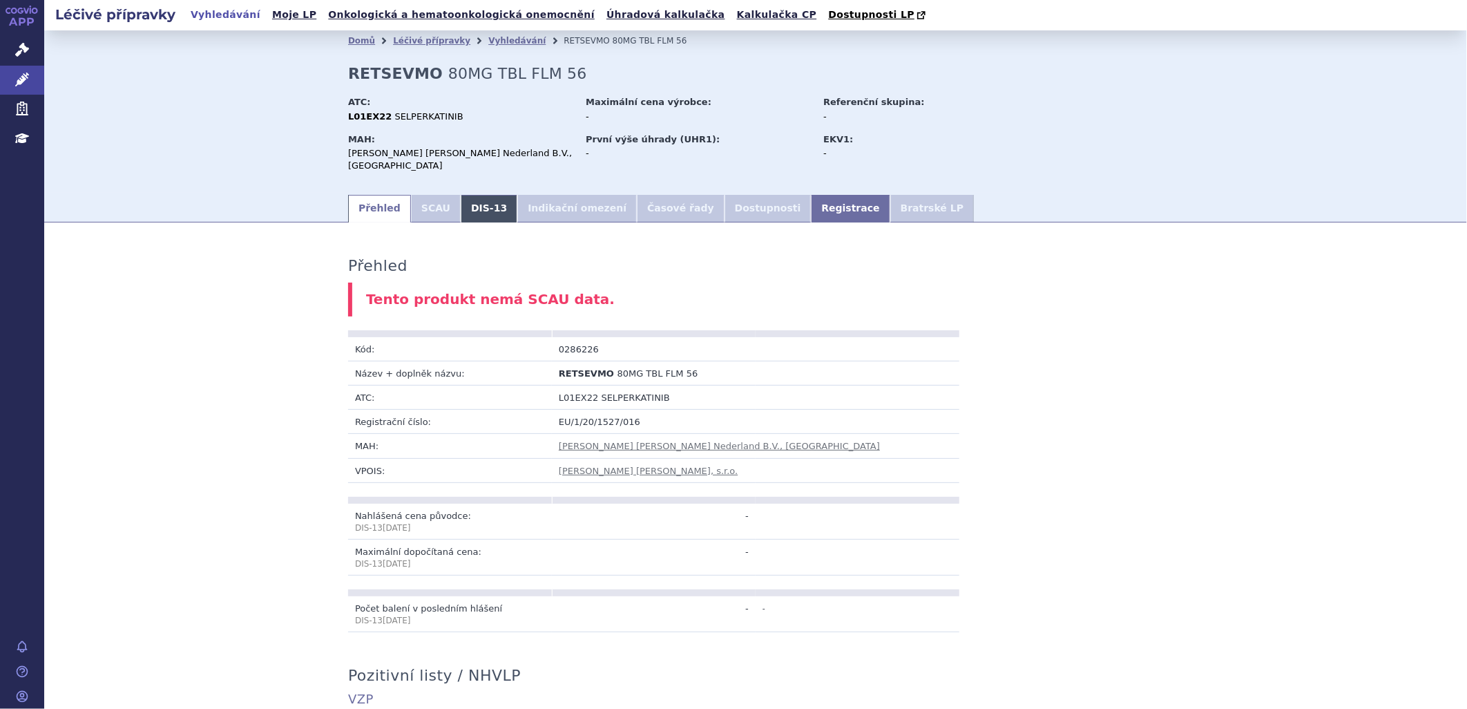
click at [474, 198] on link "DIS-13" at bounding box center [489, 209] width 57 height 28
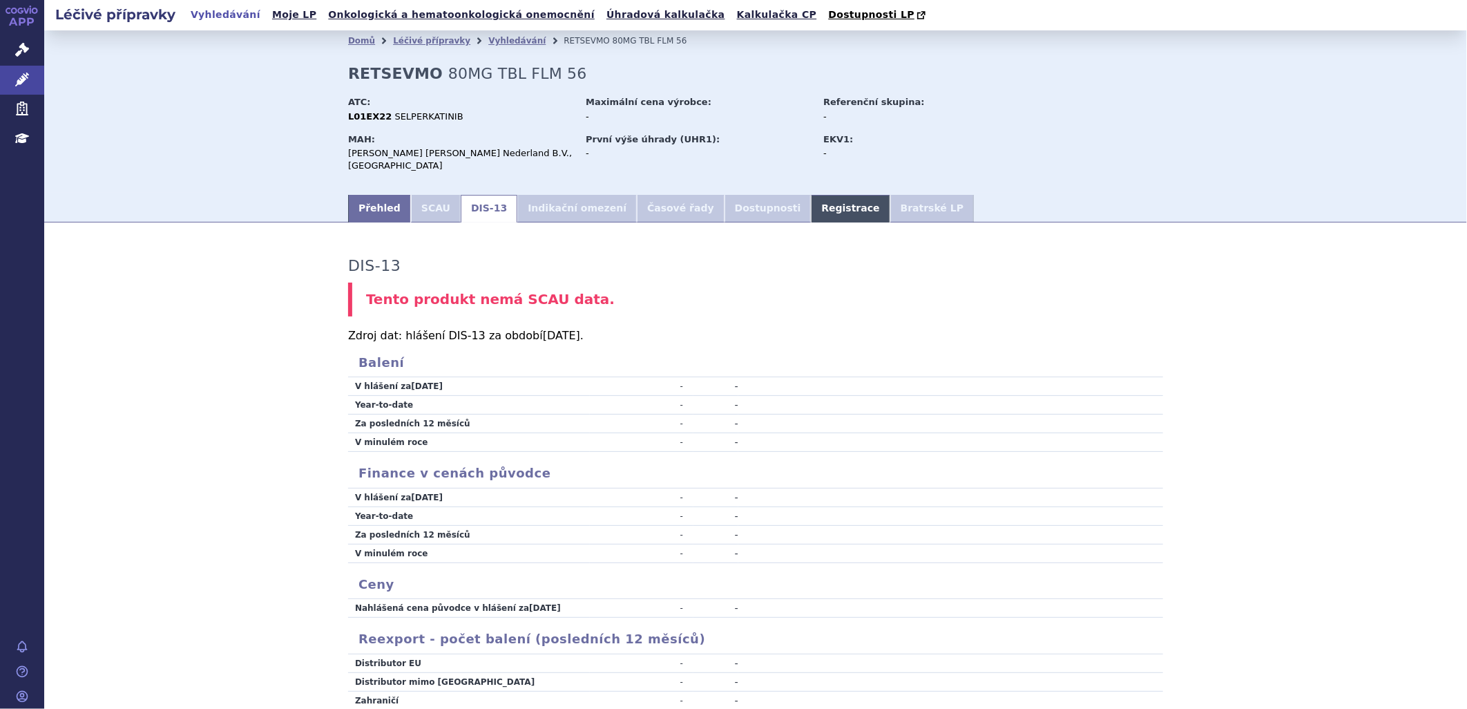
click at [811, 200] on link "Registrace" at bounding box center [850, 209] width 79 height 28
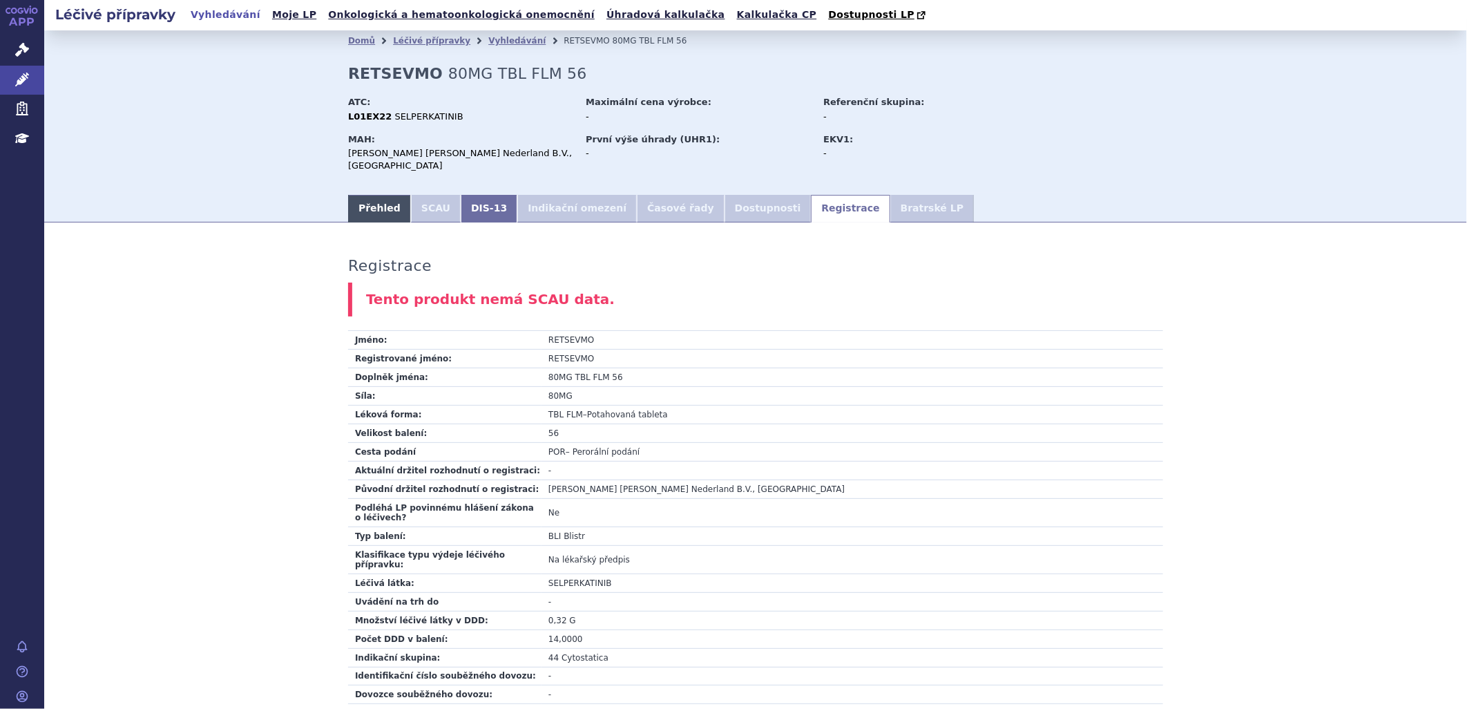
click at [348, 195] on link "Přehled" at bounding box center [379, 209] width 63 height 28
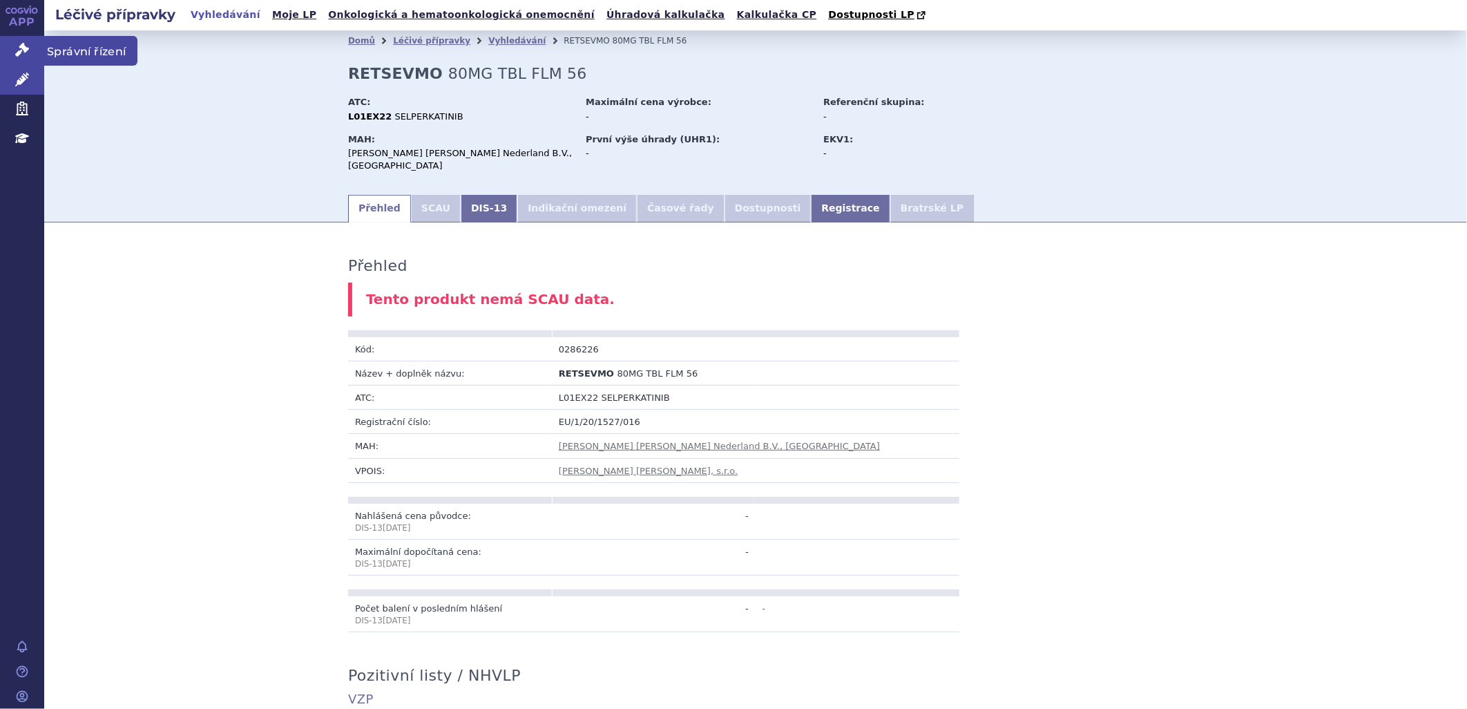
click at [79, 47] on span "Správní řízení" at bounding box center [90, 50] width 93 height 29
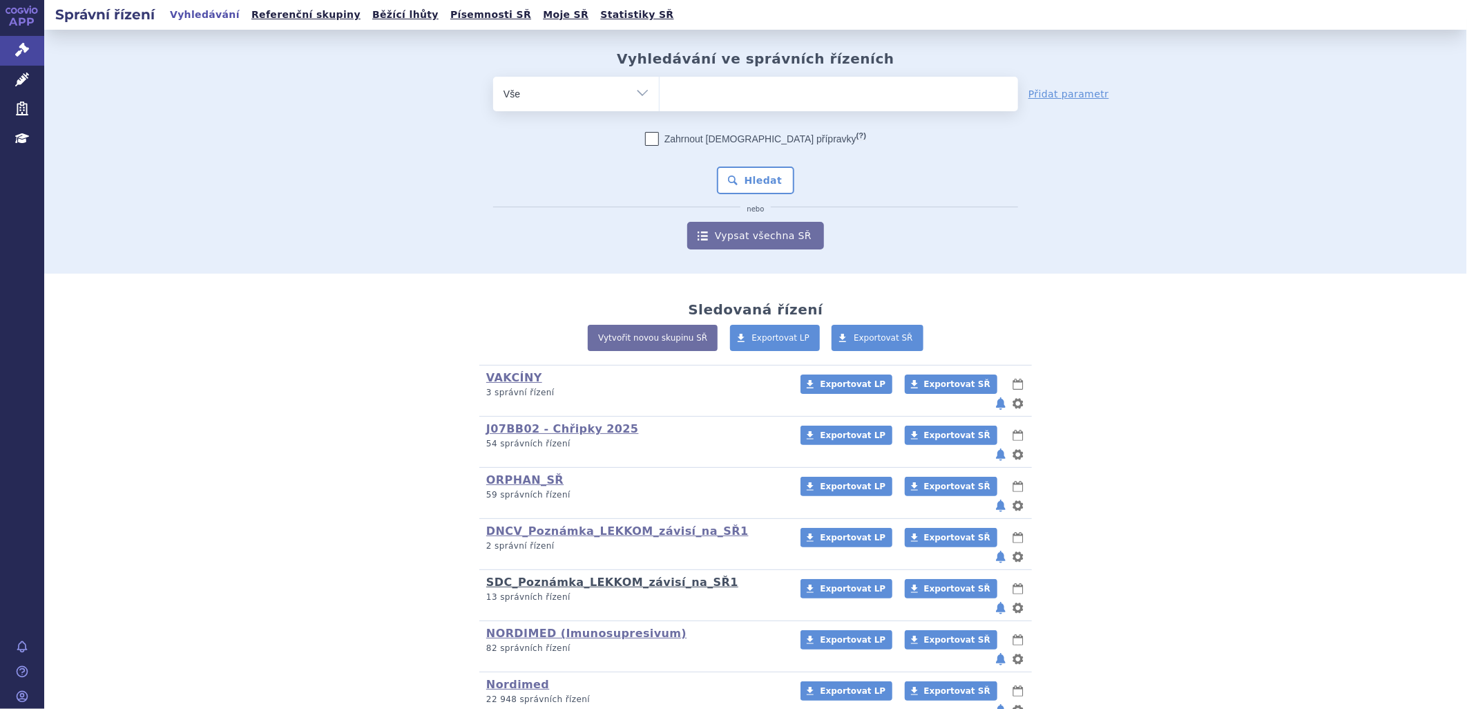
click at [534, 576] on link "SDC_Poznámka_LEKKOM_závisí_na_SŘ1" at bounding box center [612, 582] width 252 height 13
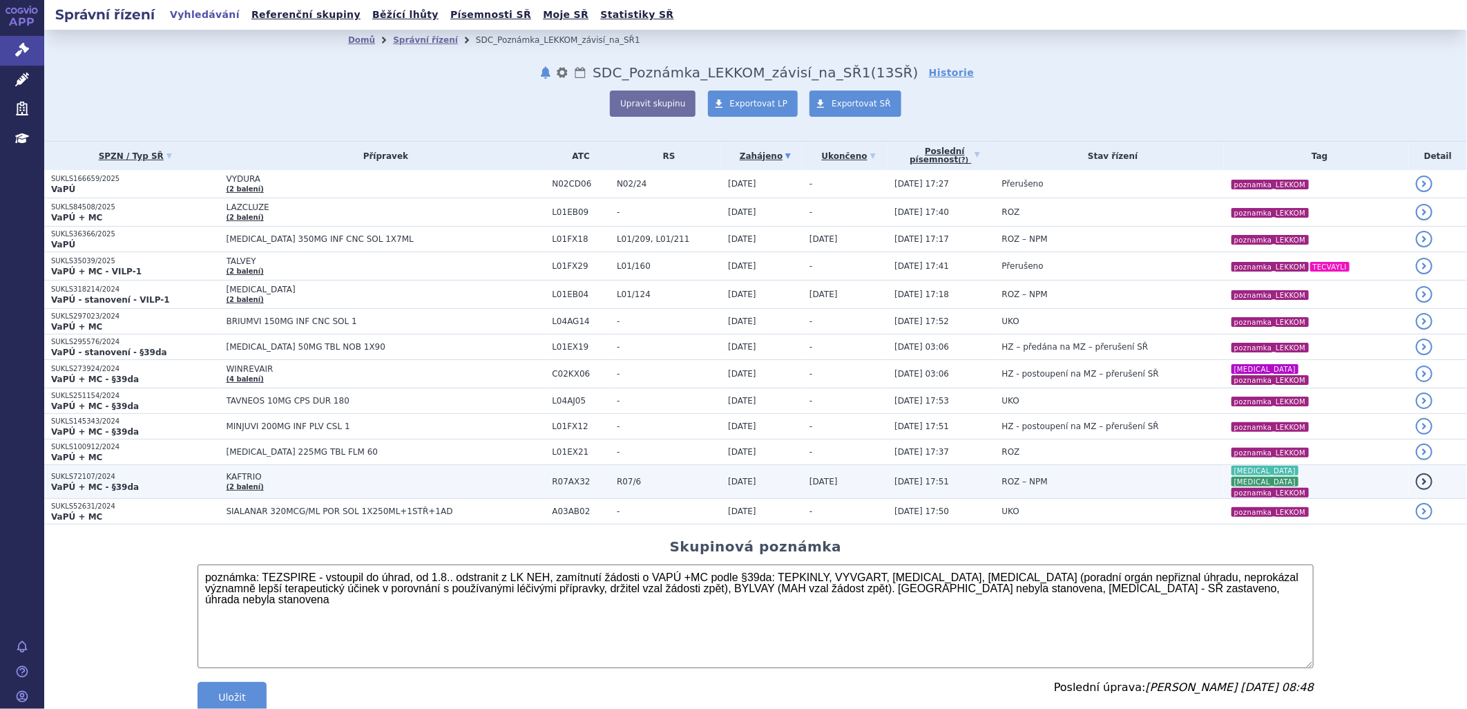
click at [227, 473] on span "KAFTRIO" at bounding box center [386, 477] width 319 height 10
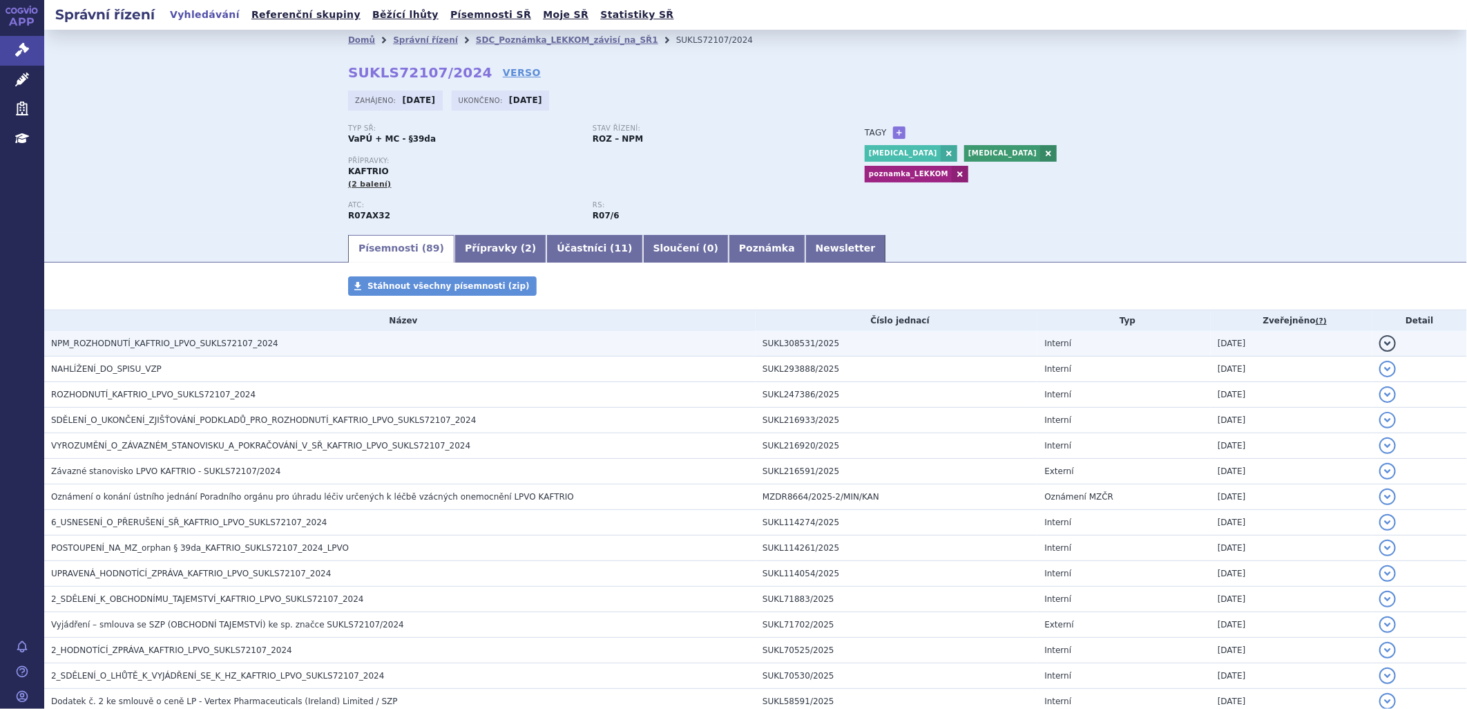
click at [209, 346] on span "NPM_ROZHODNUTÍ_KAFTRIO_LPVO_SUKLS72107_2024" at bounding box center [164, 344] width 227 height 10
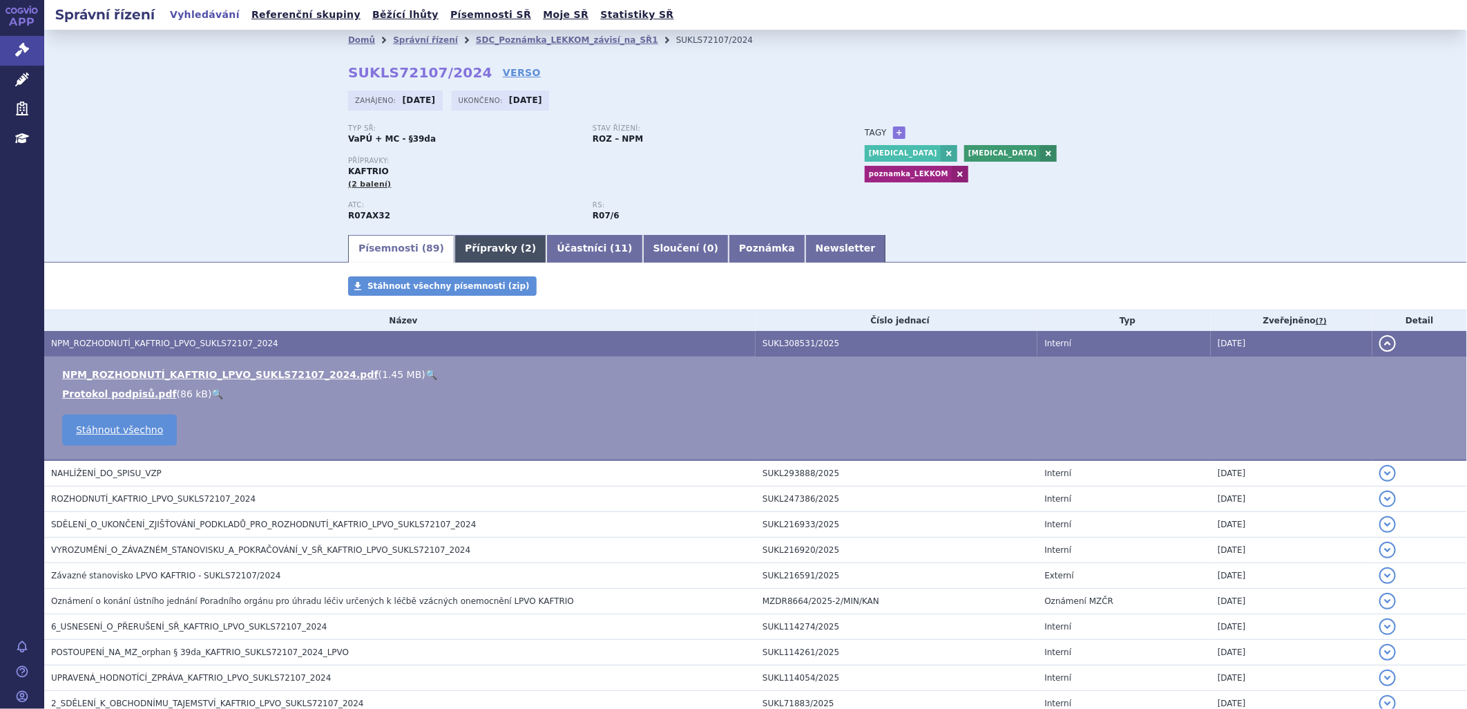
click at [485, 254] on link "Přípravky ( 2 )" at bounding box center [501, 249] width 92 height 28
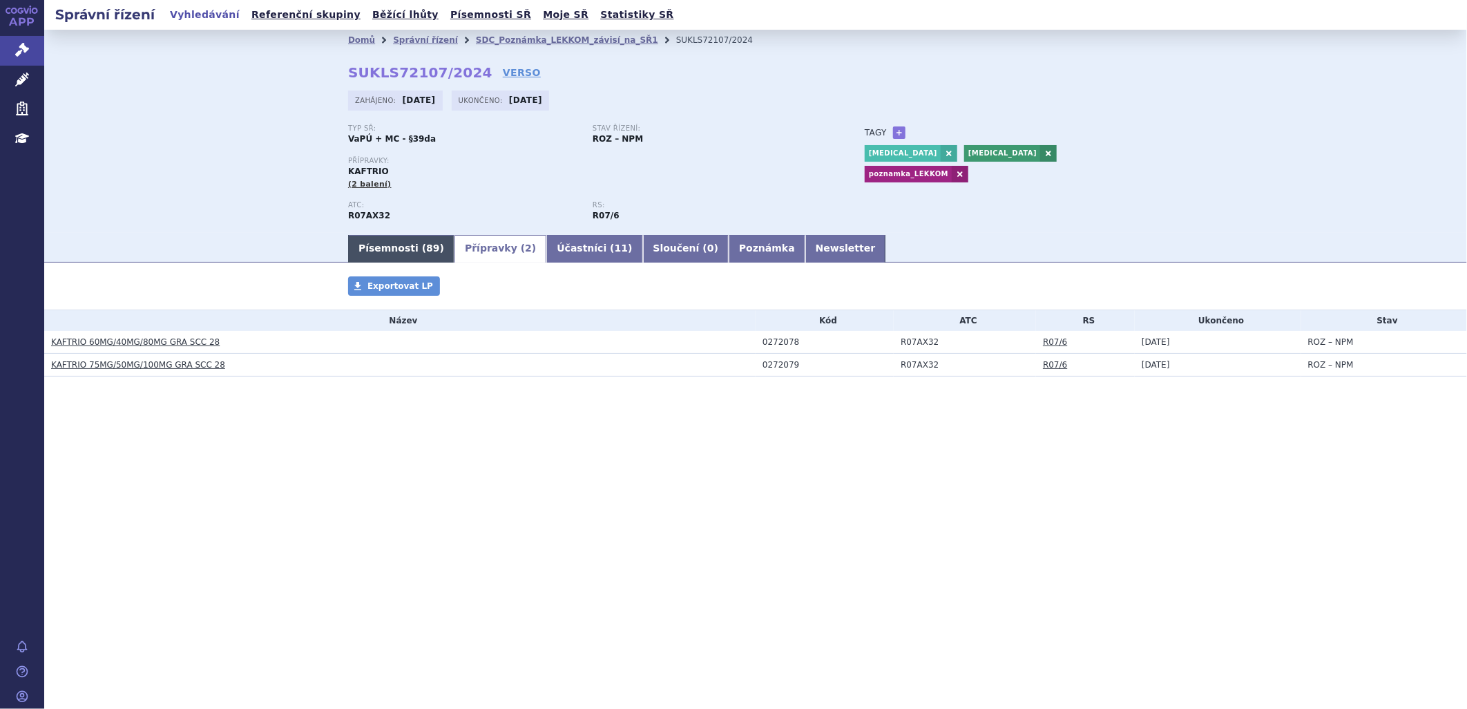
click at [391, 250] on link "Písemnosti ( 89 )" at bounding box center [401, 249] width 106 height 28
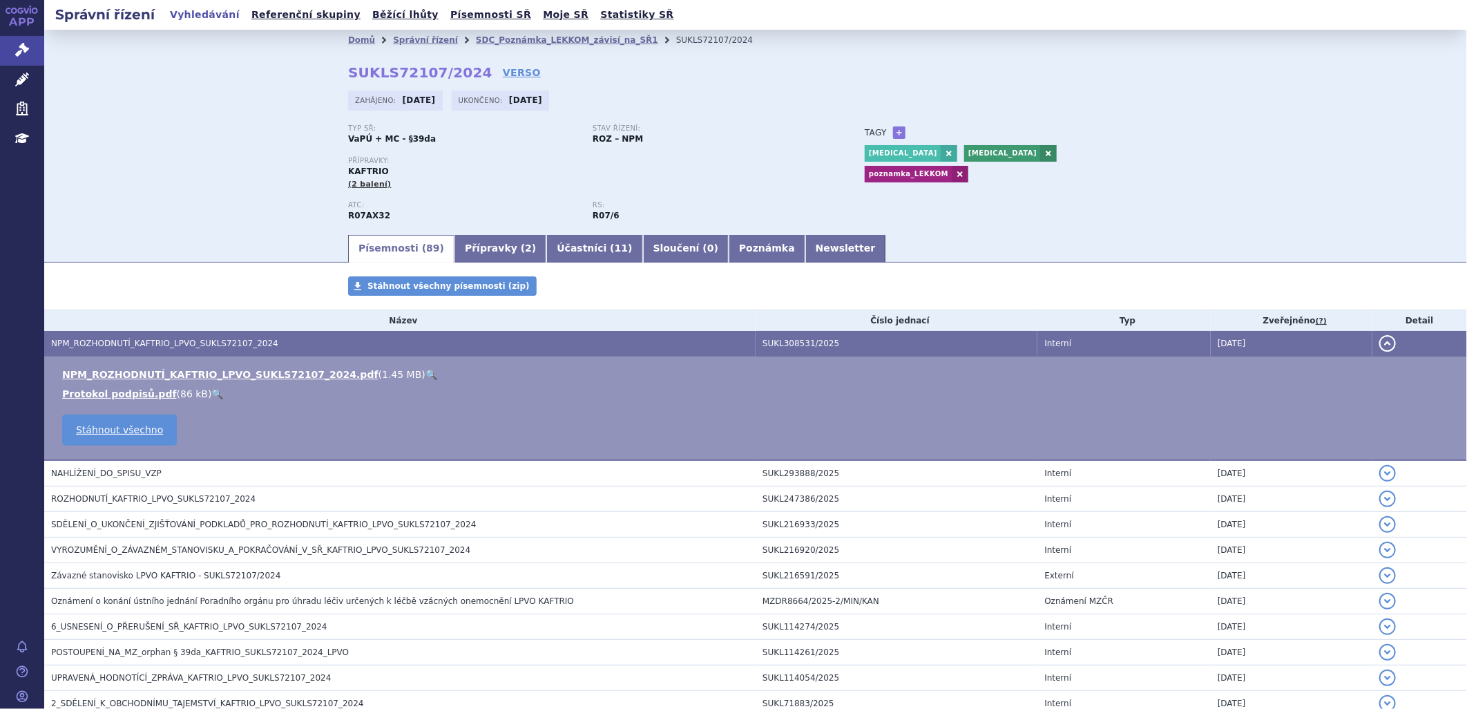
click at [426, 374] on link "🔍" at bounding box center [432, 374] width 12 height 11
click at [202, 15] on link "Vyhledávání" at bounding box center [205, 15] width 78 height 19
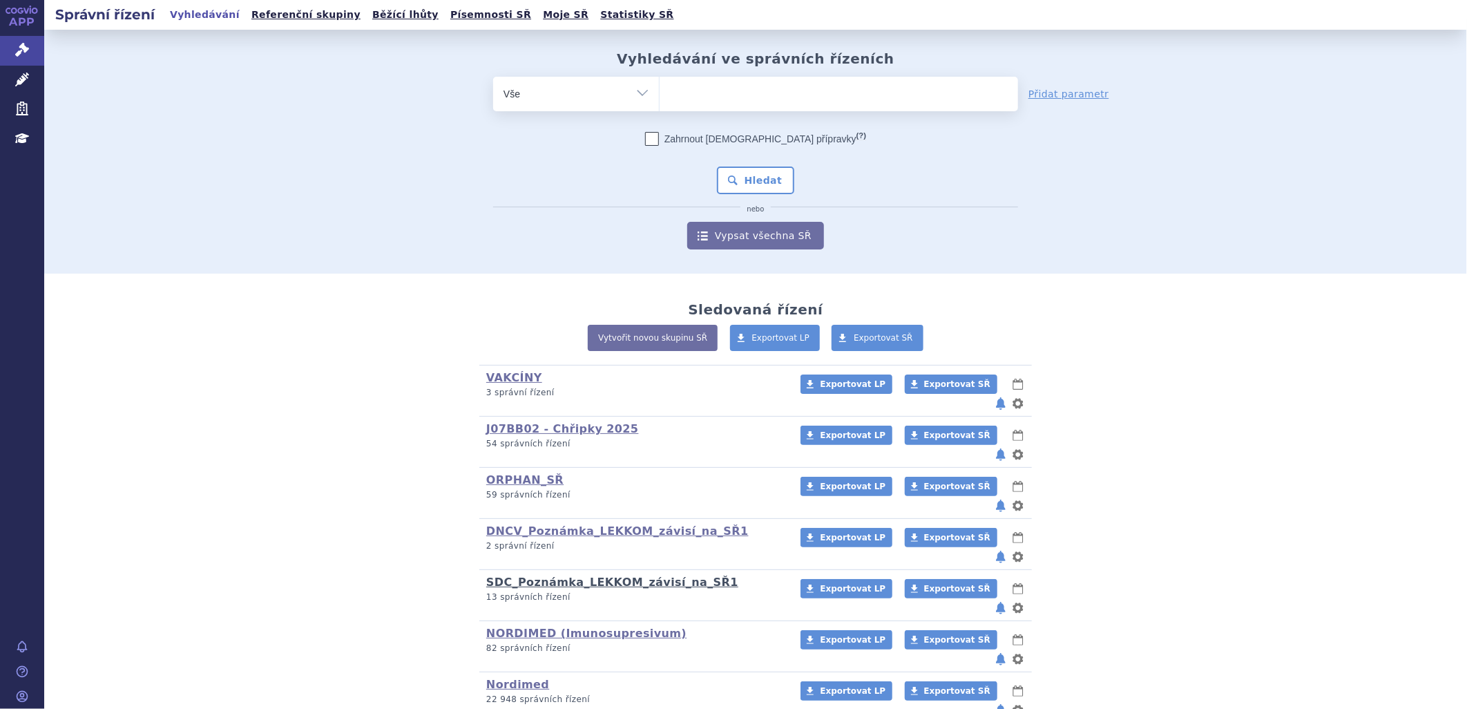
click at [535, 576] on link "SDC_Poznámka_LEKKOM_závisí_na_SŘ1" at bounding box center [612, 582] width 252 height 13
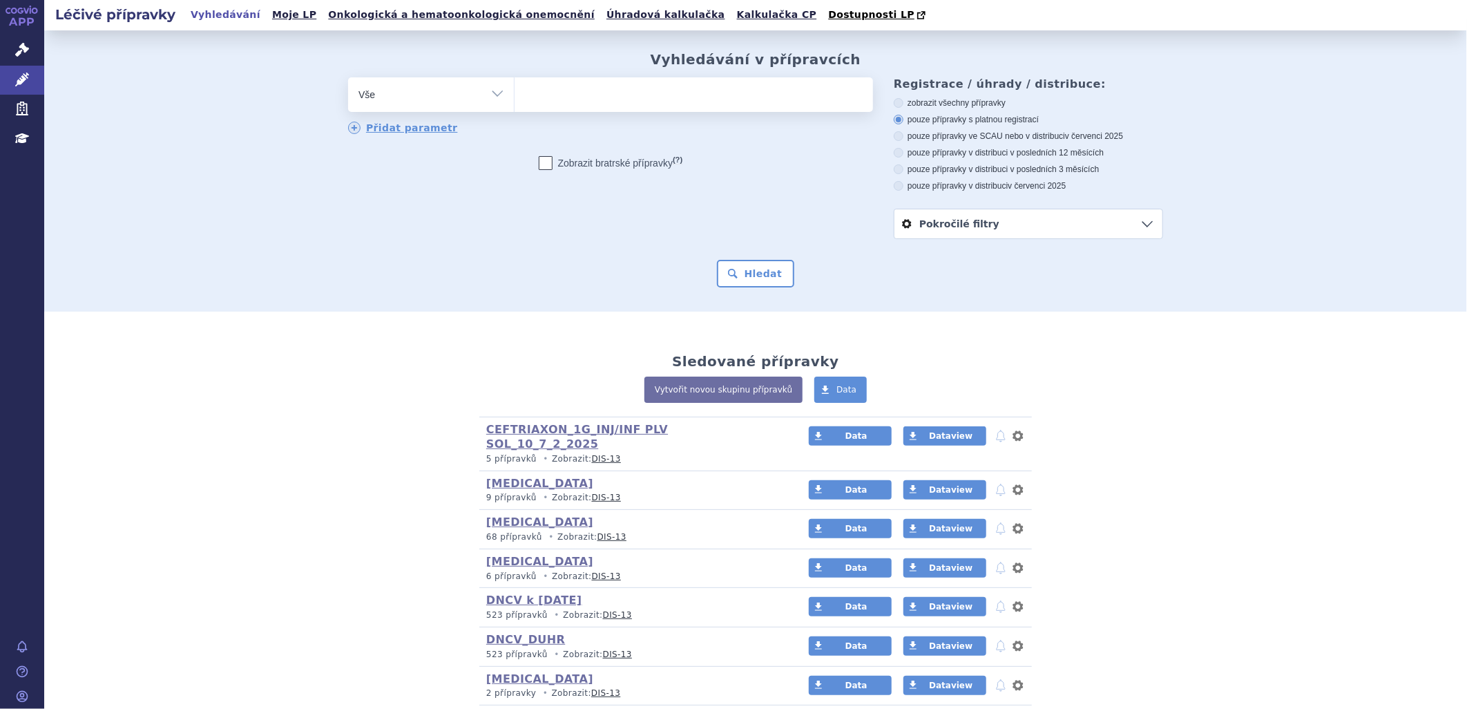
click at [533, 91] on ul at bounding box center [694, 91] width 359 height 29
click at [515, 91] on select at bounding box center [514, 94] width 1 height 35
paste input "TEZSPIRE"
type input "TEZSPIRE"
select select "TEZSPIRE"
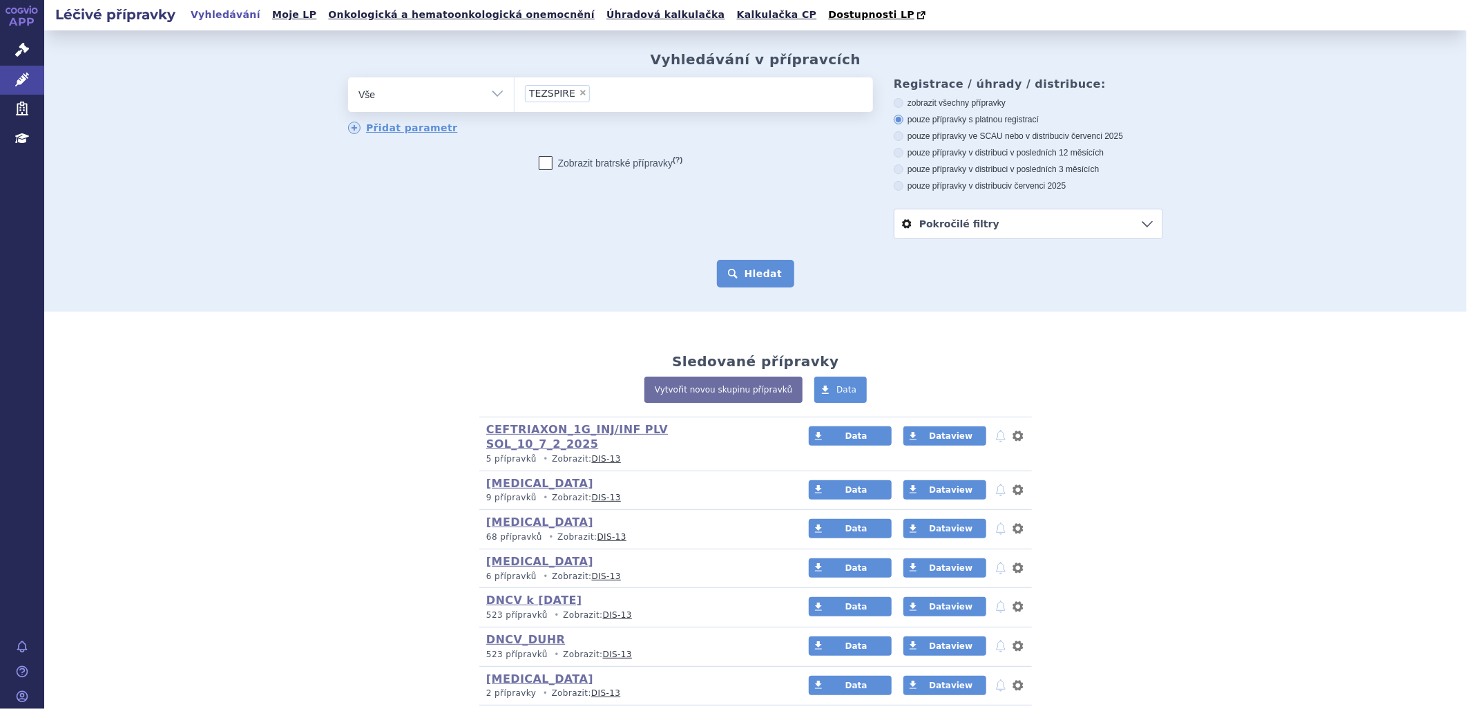
click at [747, 275] on button "Hledat" at bounding box center [756, 274] width 78 height 28
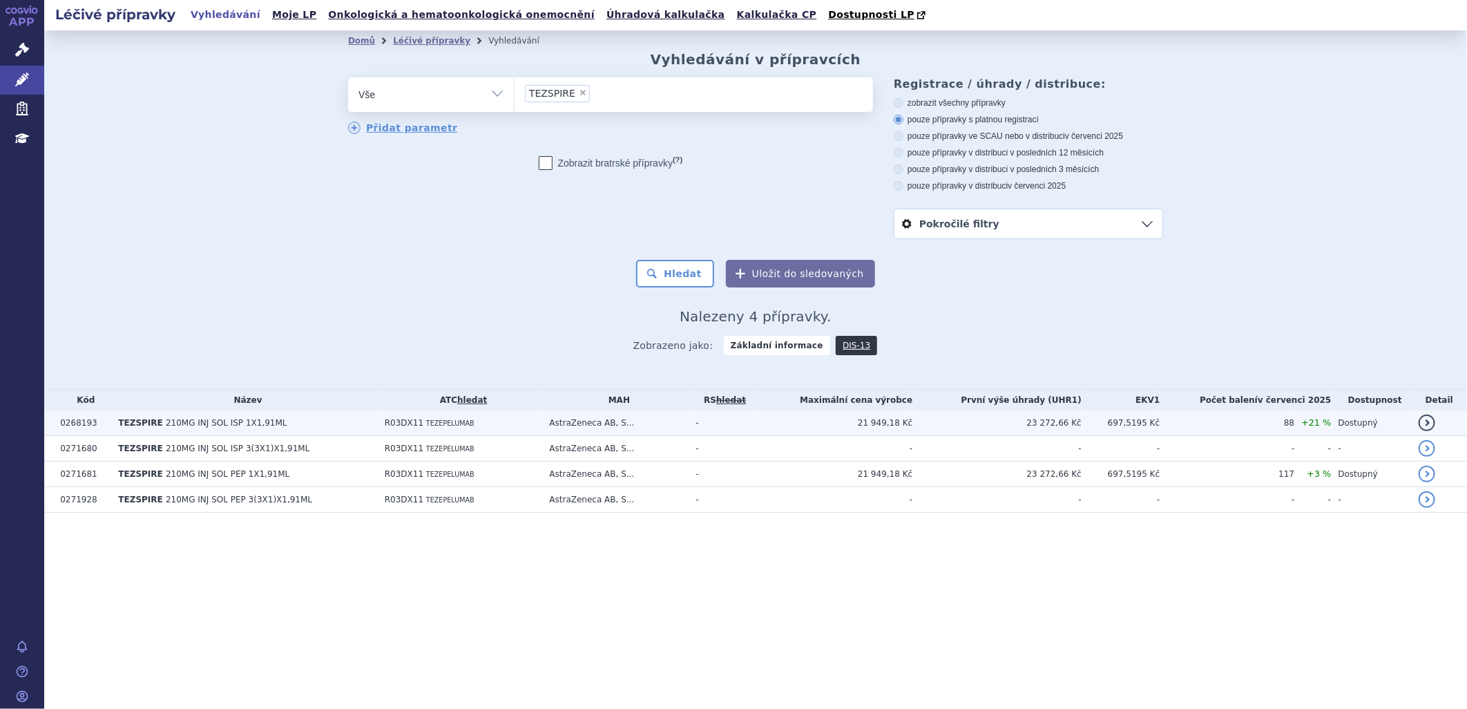
click at [569, 419] on td "AstraZeneca AB, S..." at bounding box center [615, 423] width 146 height 26
